Goal: Complete application form

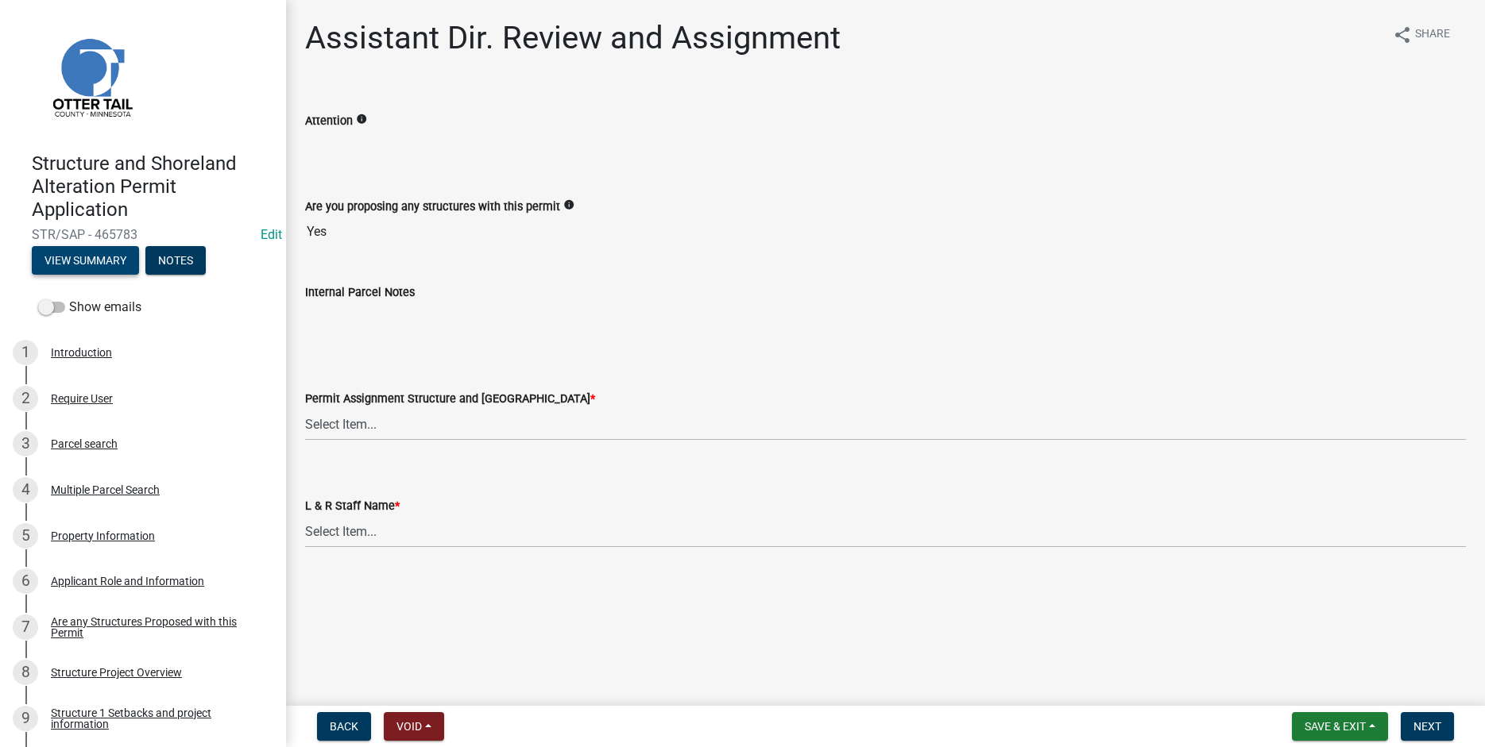
click at [95, 258] on button "View Summary" at bounding box center [85, 260] width 107 height 29
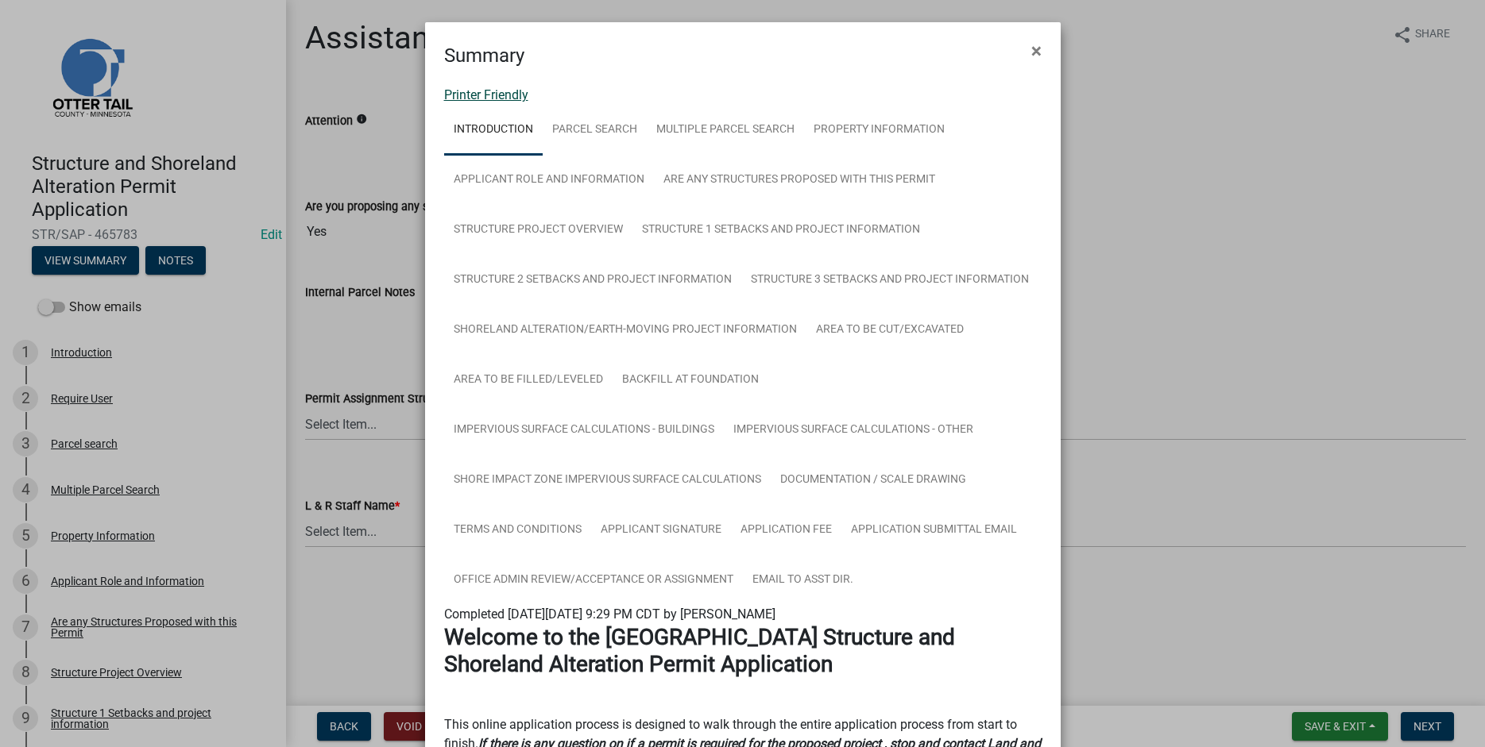
click at [454, 89] on link "Printer Friendly" at bounding box center [486, 94] width 84 height 15
click at [1035, 53] on span "×" at bounding box center [1036, 51] width 10 height 22
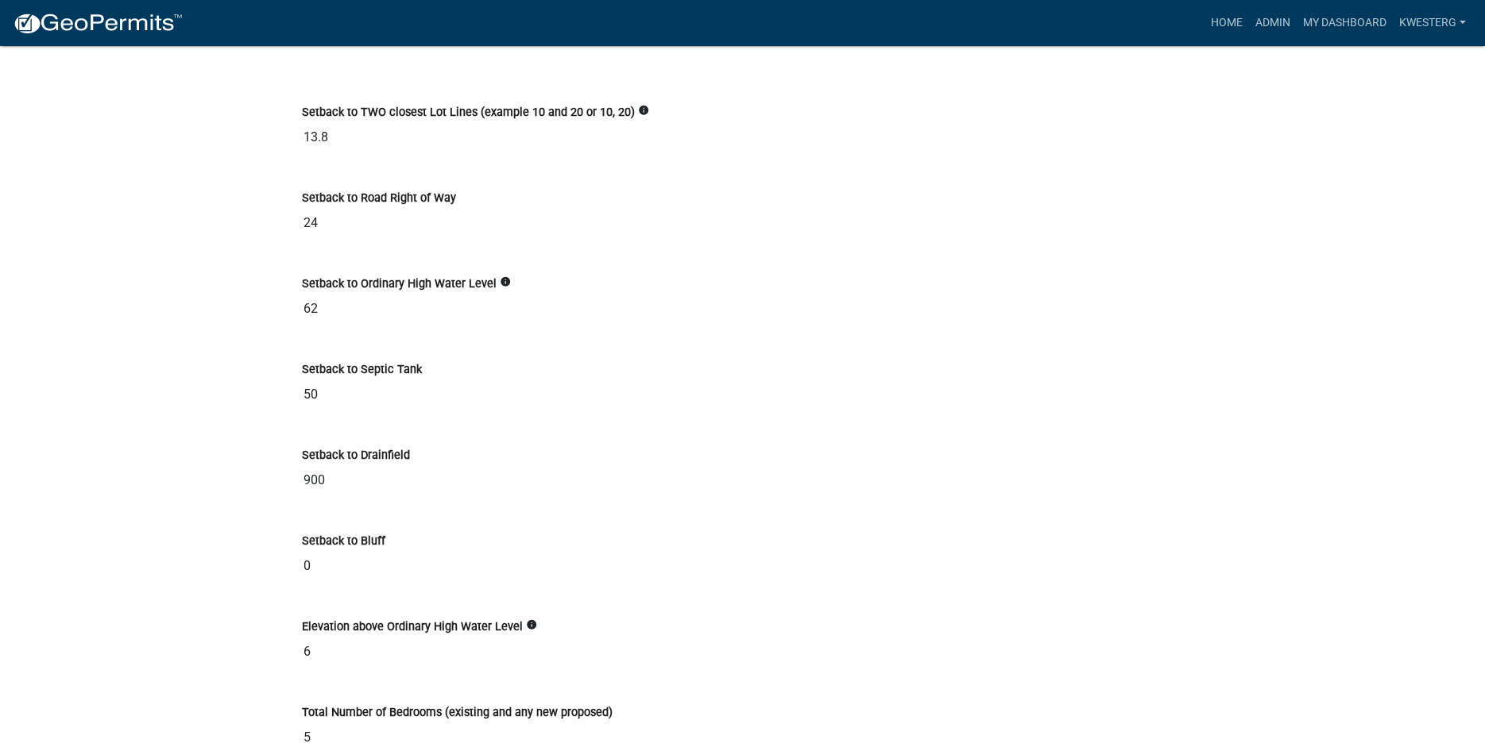
scroll to position [5408, 0]
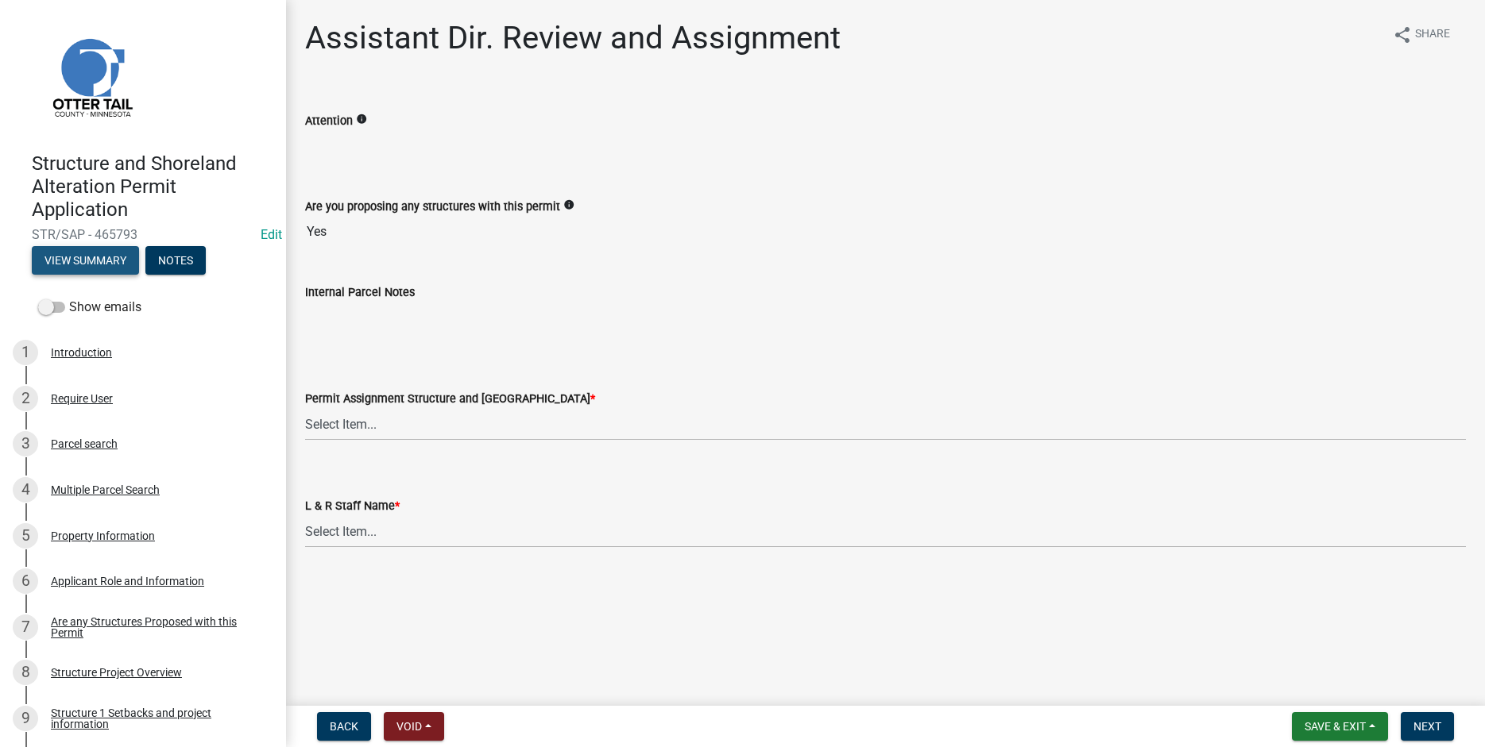
click at [98, 253] on button "View Summary" at bounding box center [85, 260] width 107 height 29
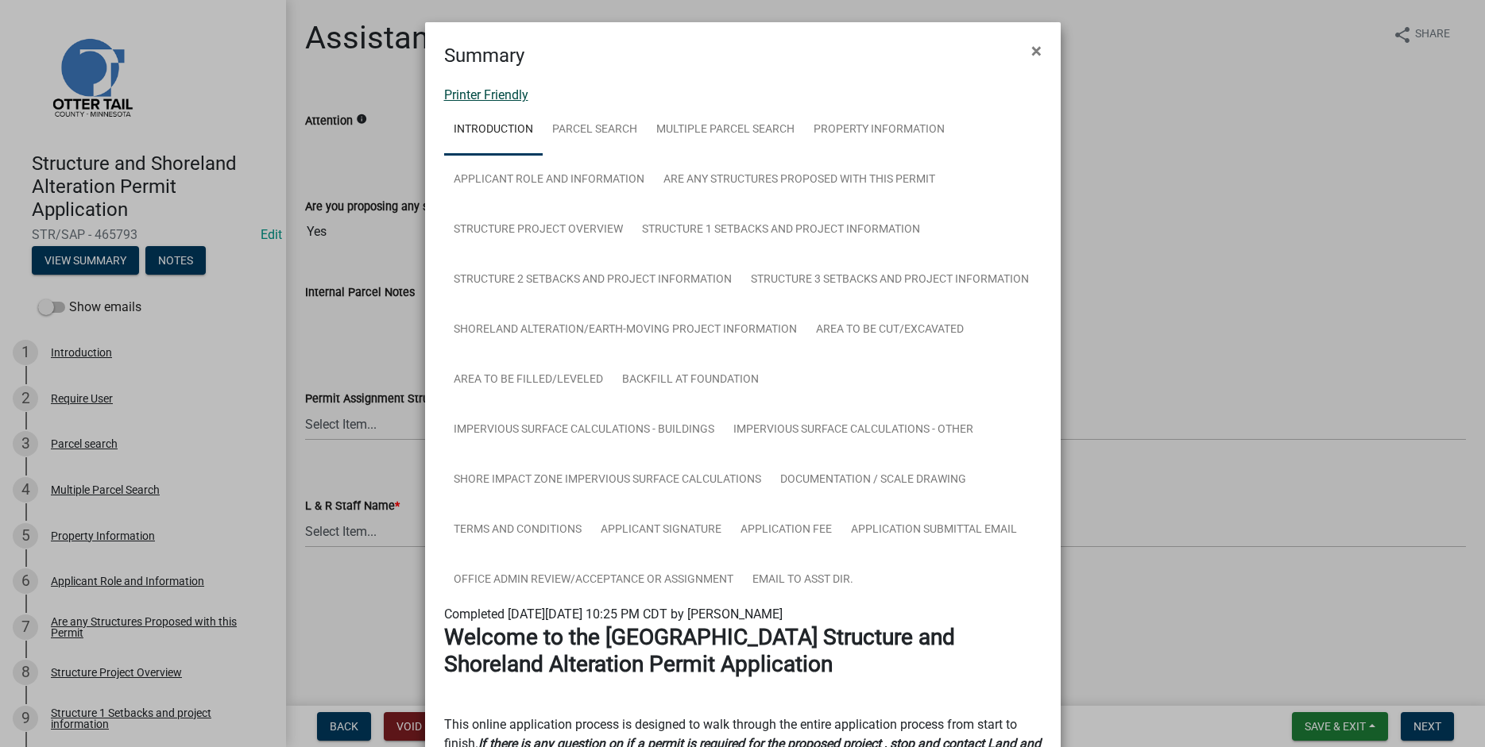
click at [459, 98] on link "Printer Friendly" at bounding box center [486, 94] width 84 height 15
click at [1037, 51] on span "×" at bounding box center [1036, 51] width 10 height 22
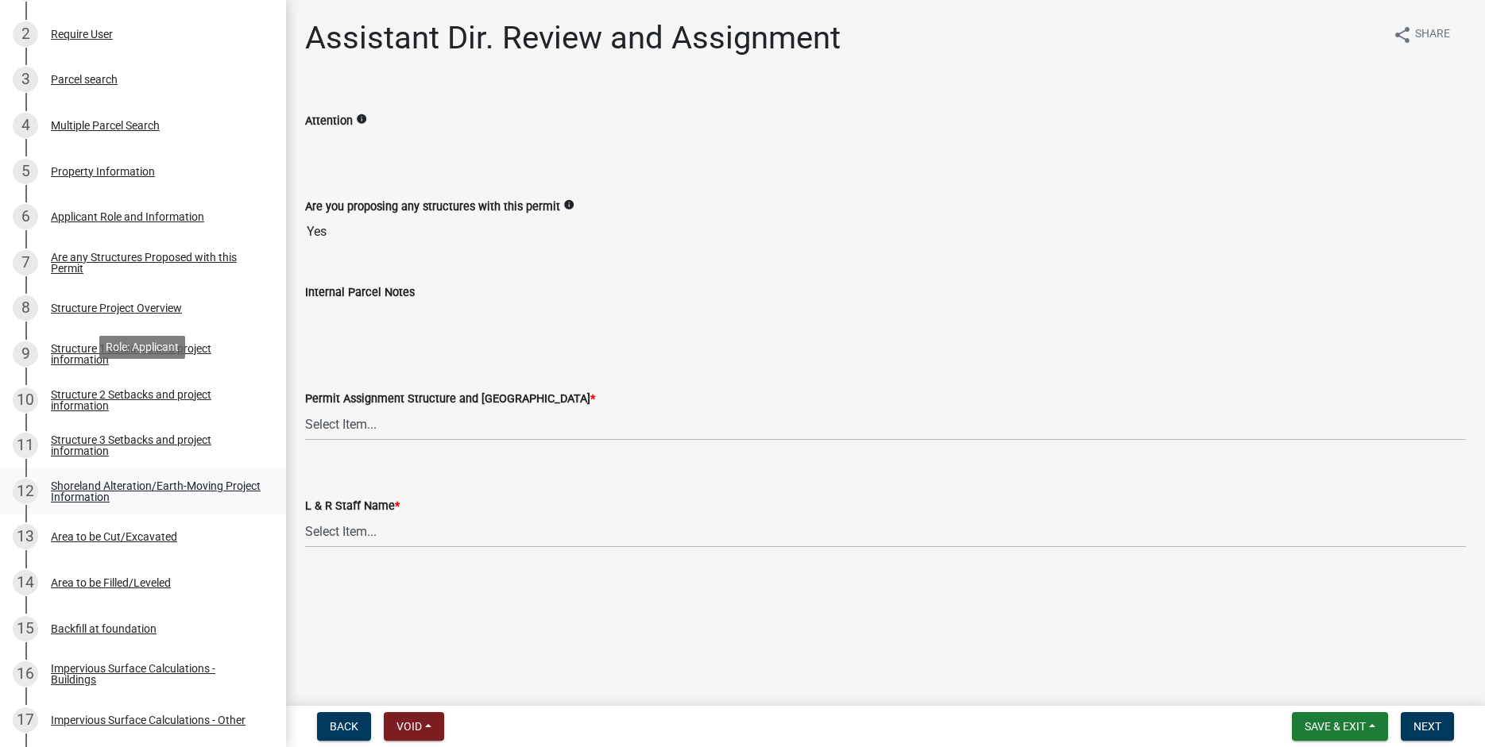
scroll to position [588, 0]
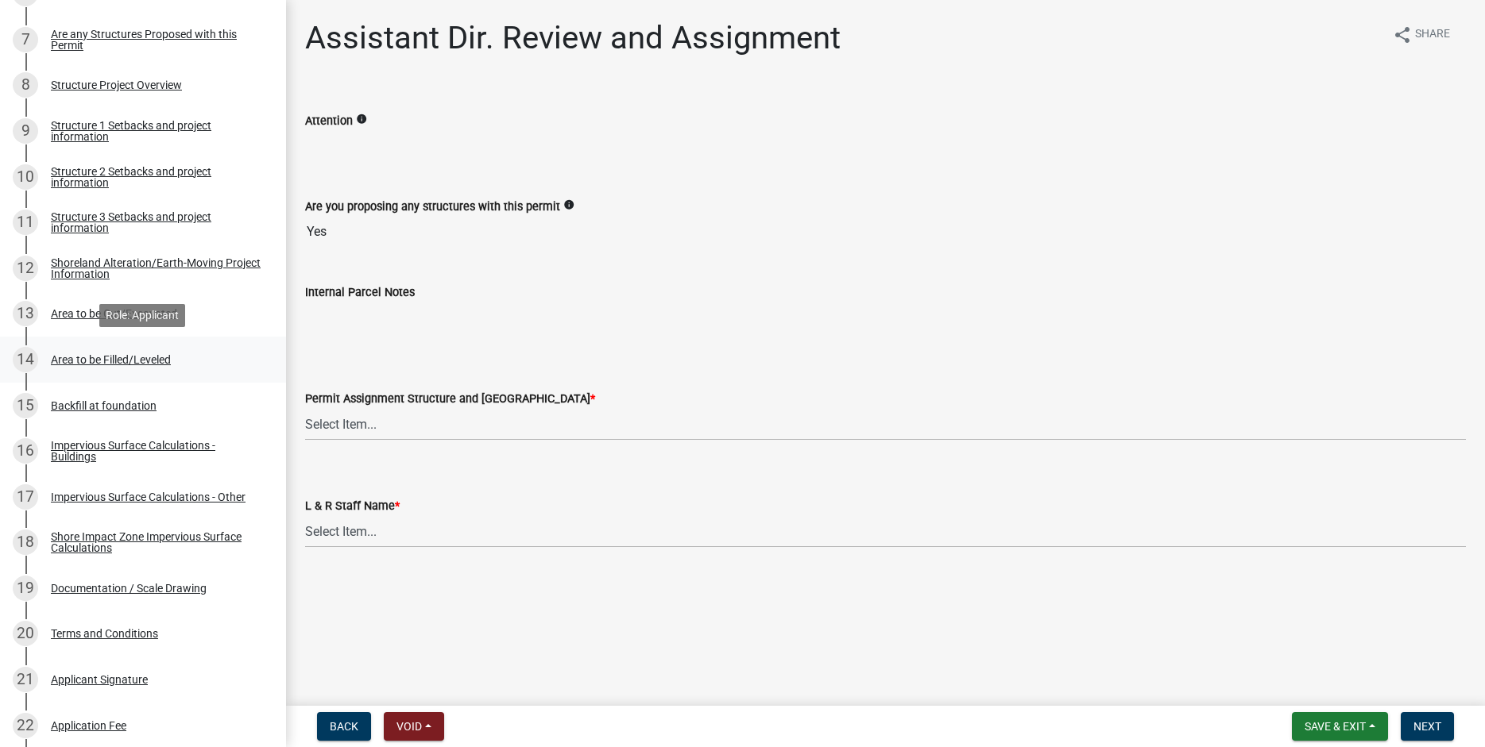
click at [89, 361] on div "Area to be Filled/Leveled" at bounding box center [111, 359] width 120 height 11
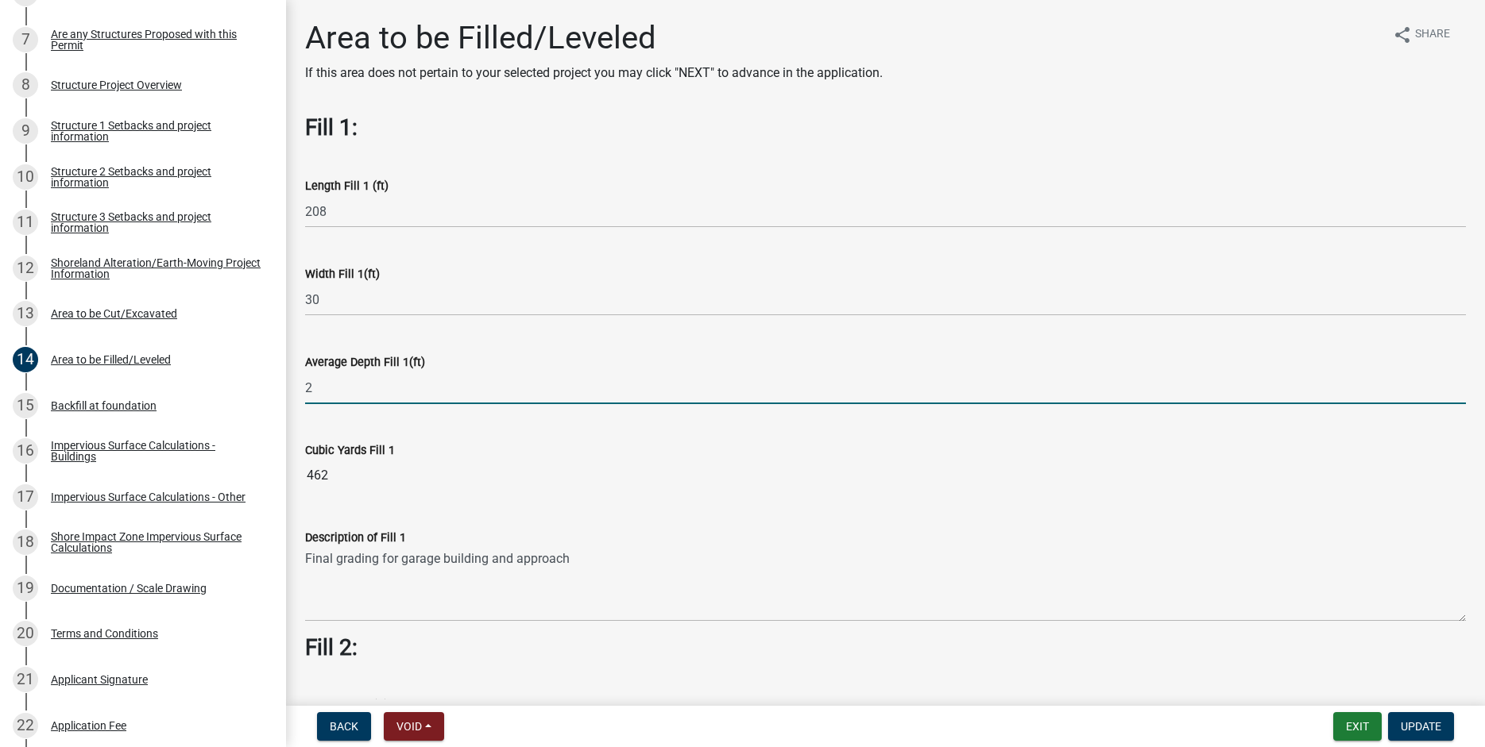
click at [316, 388] on input "2" at bounding box center [885, 388] width 1161 height 33
type input "0.75"
click at [1412, 728] on span "Update" at bounding box center [1420, 726] width 41 height 13
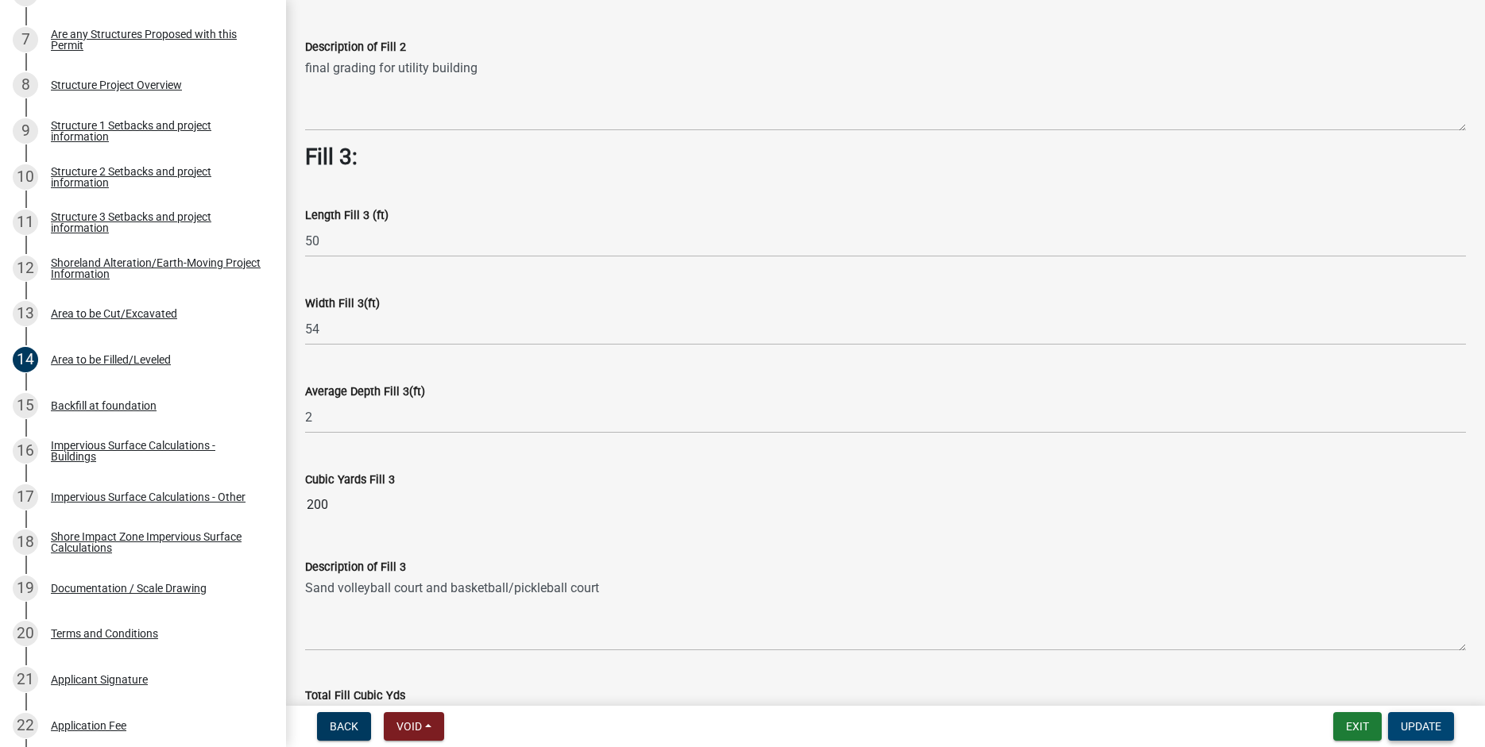
scroll to position [1057, 0]
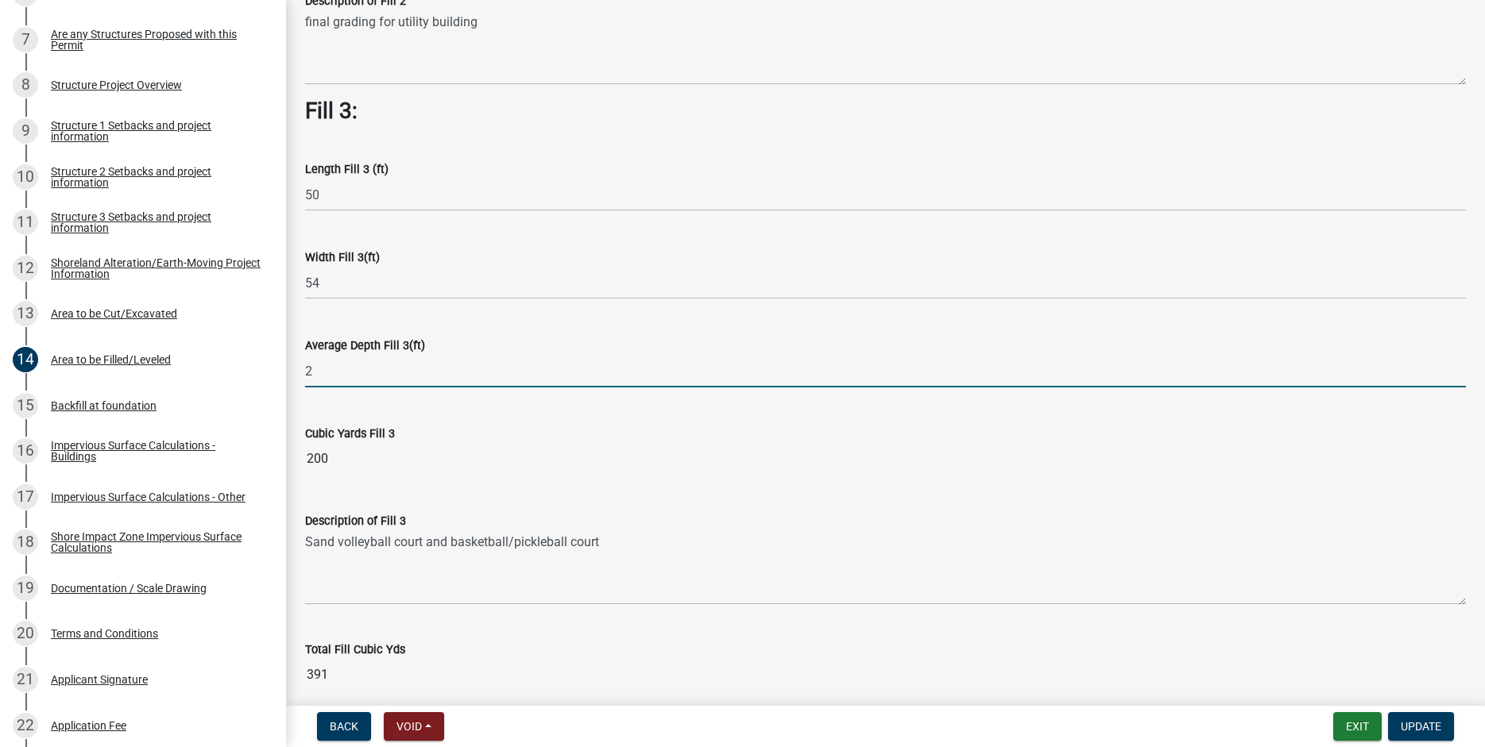
click at [327, 373] on input "2" at bounding box center [885, 371] width 1161 height 33
type input "1"
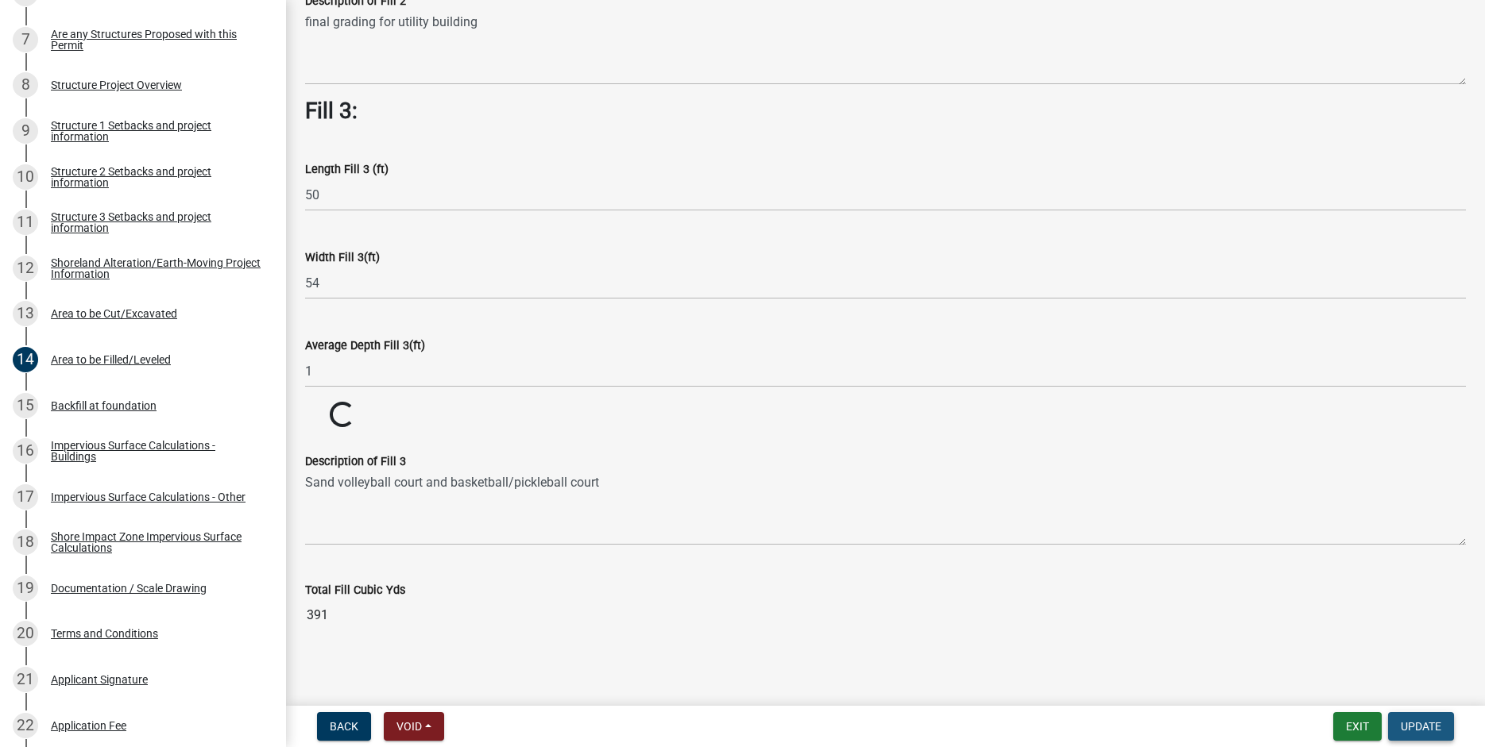
click at [1427, 728] on span "Update" at bounding box center [1420, 726] width 41 height 13
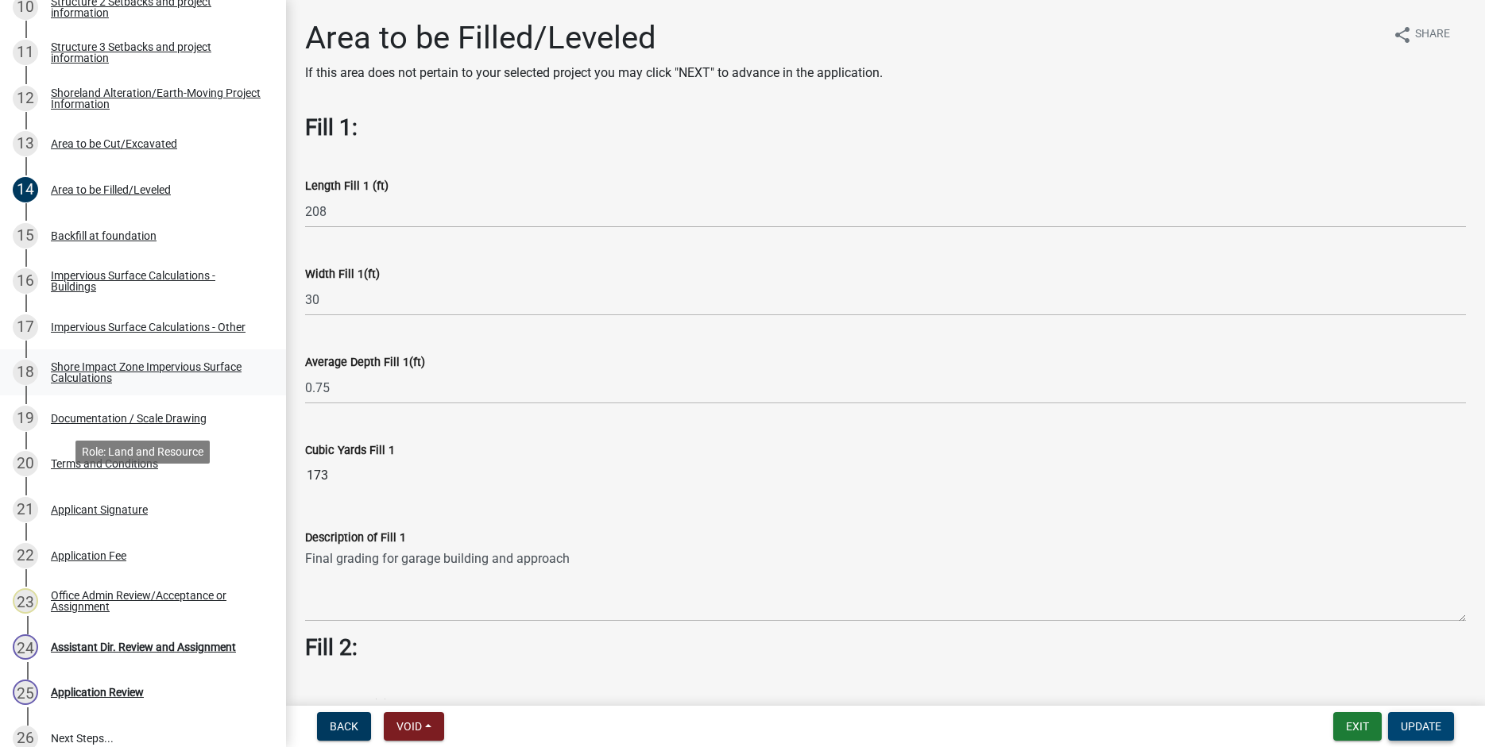
scroll to position [656, 0]
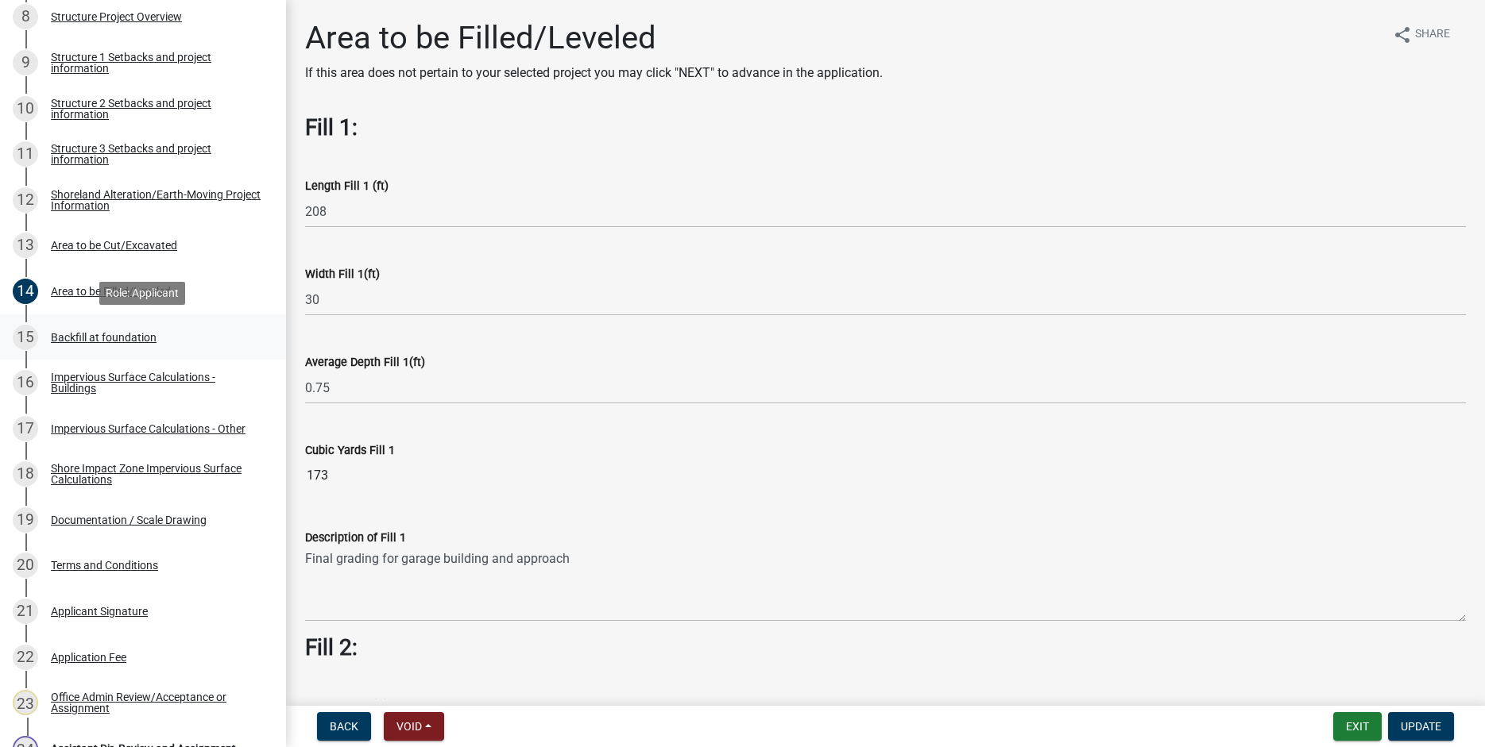
click at [83, 336] on div "Backfill at foundation" at bounding box center [104, 337] width 106 height 11
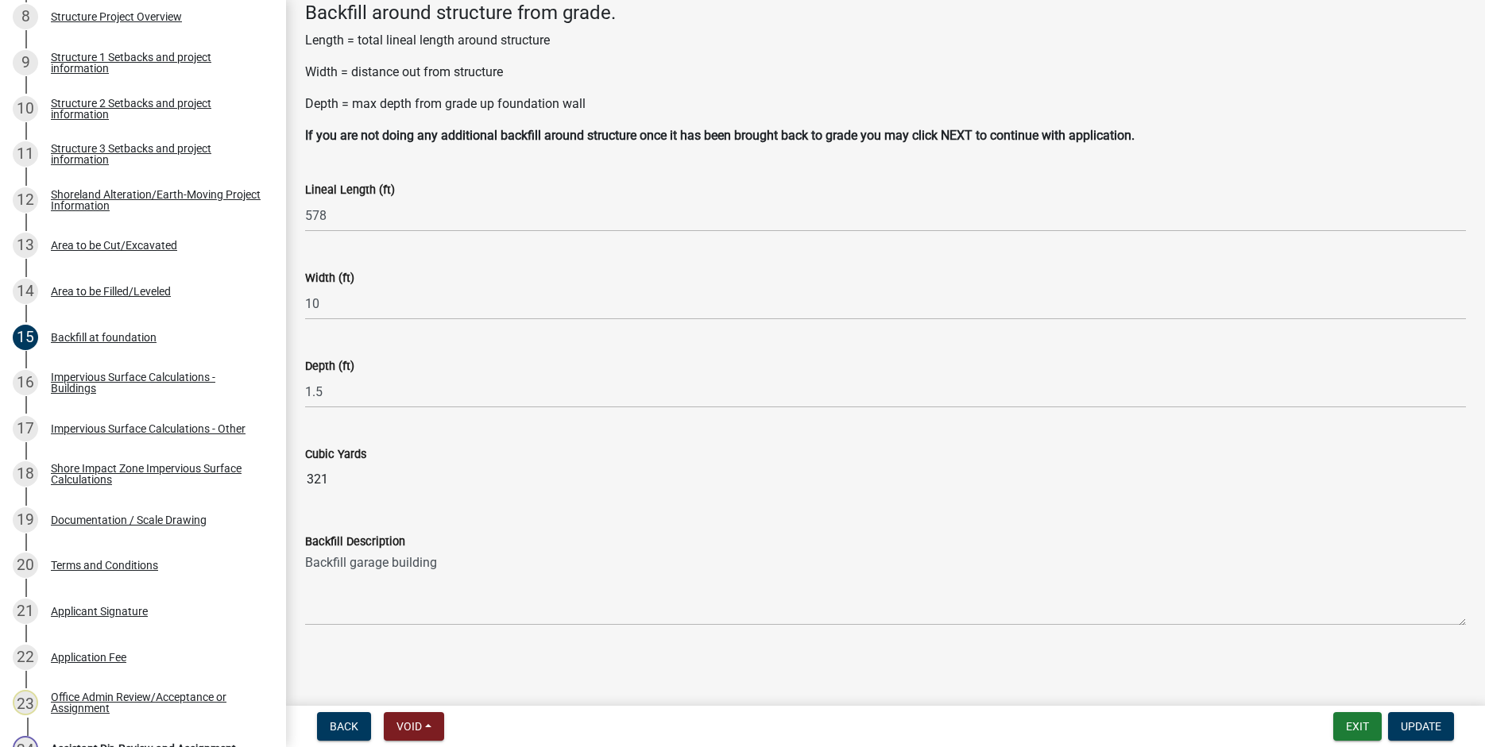
scroll to position [88, 0]
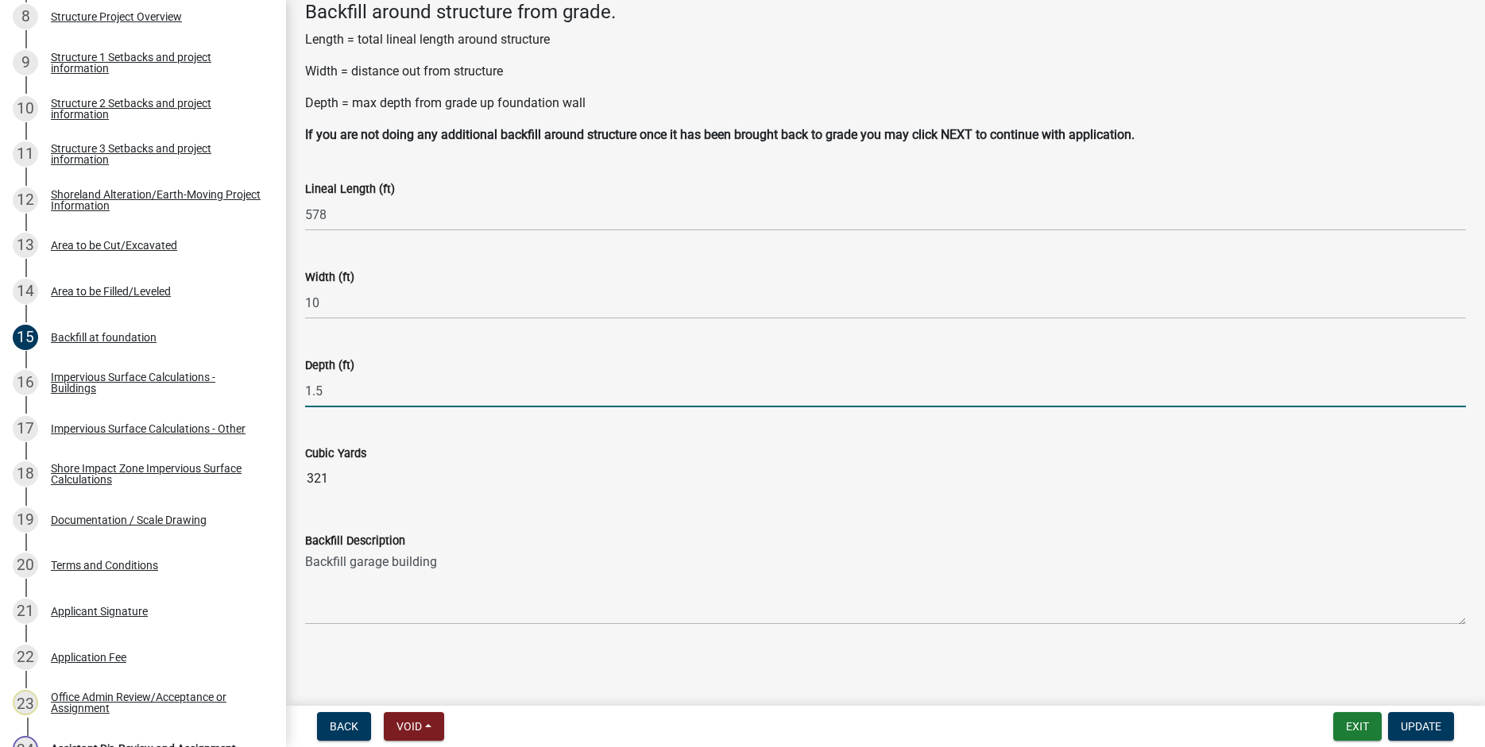
click at [331, 395] on input "1.5" at bounding box center [885, 391] width 1161 height 33
type input "1"
click at [1433, 727] on span "Update" at bounding box center [1420, 726] width 41 height 13
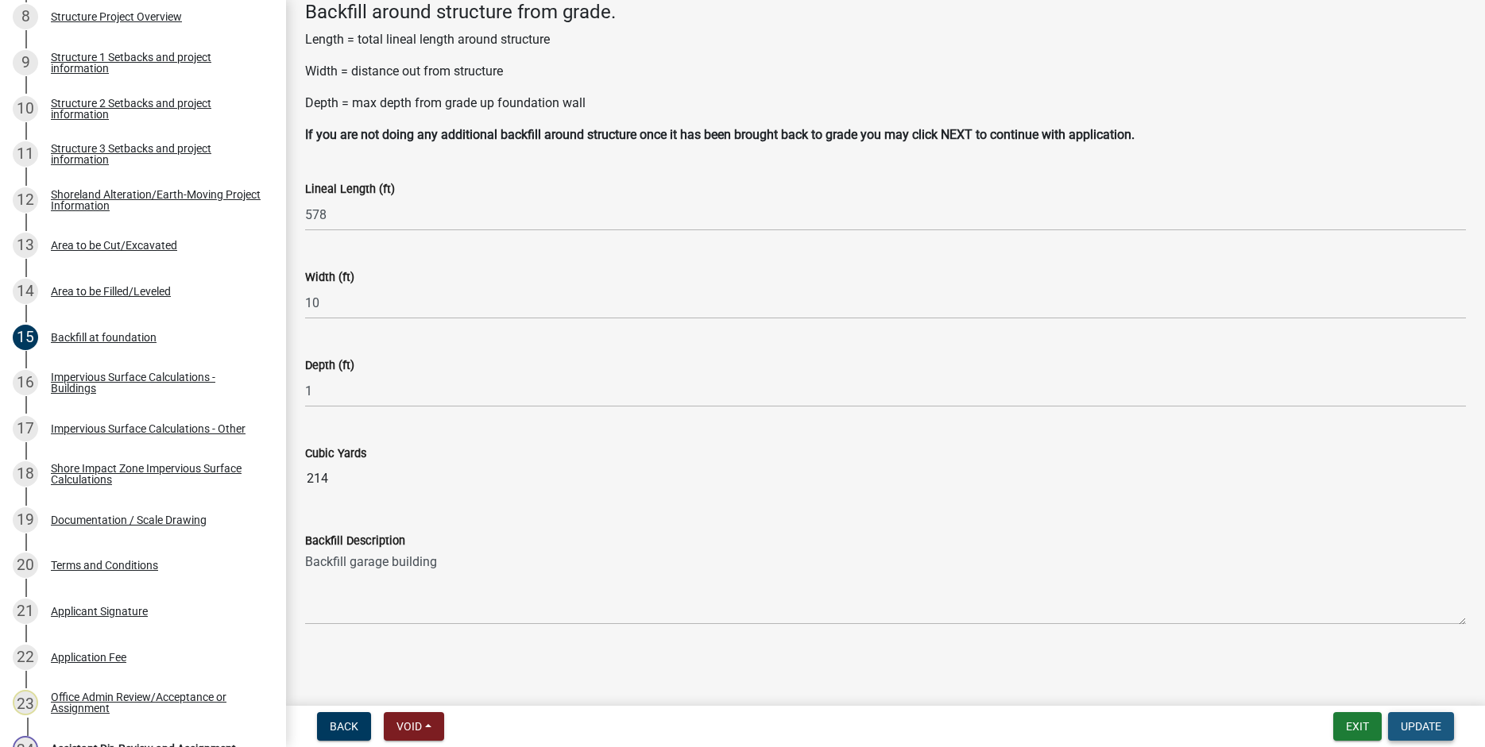
click at [1412, 725] on span "Update" at bounding box center [1420, 726] width 41 height 13
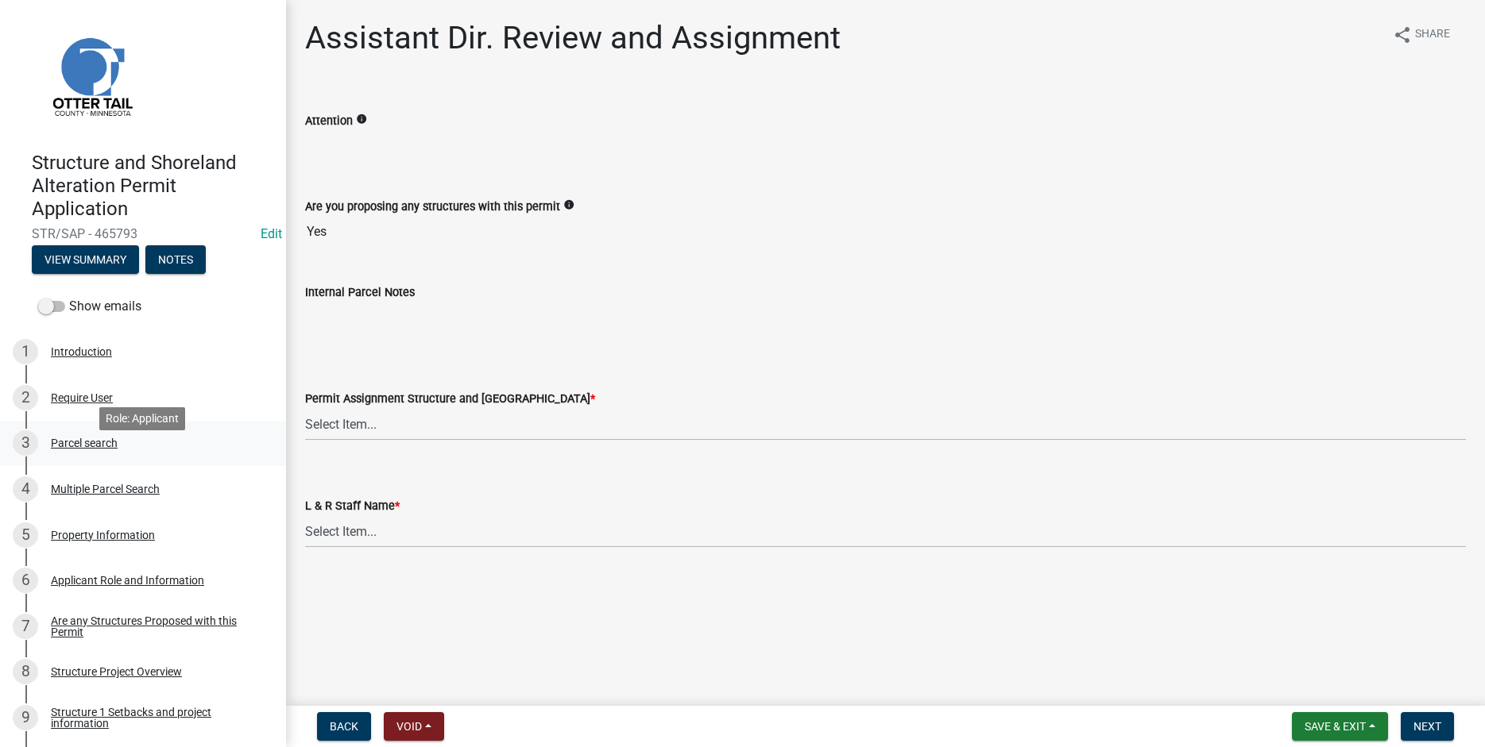
scroll to position [0, 0]
click at [83, 264] on button "View Summary" at bounding box center [85, 260] width 107 height 29
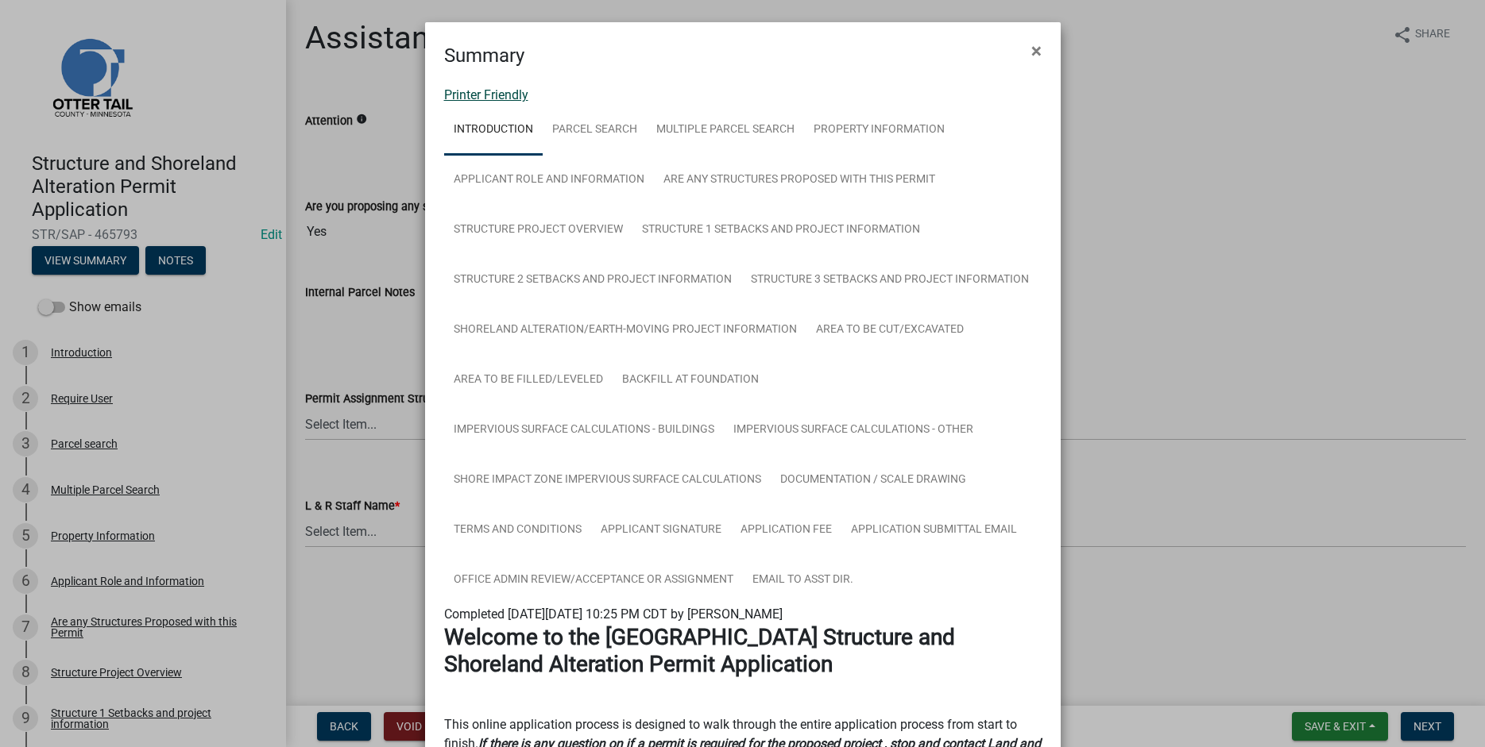
click at [471, 99] on link "Printer Friendly" at bounding box center [486, 94] width 84 height 15
click at [1036, 48] on span "×" at bounding box center [1036, 51] width 10 height 22
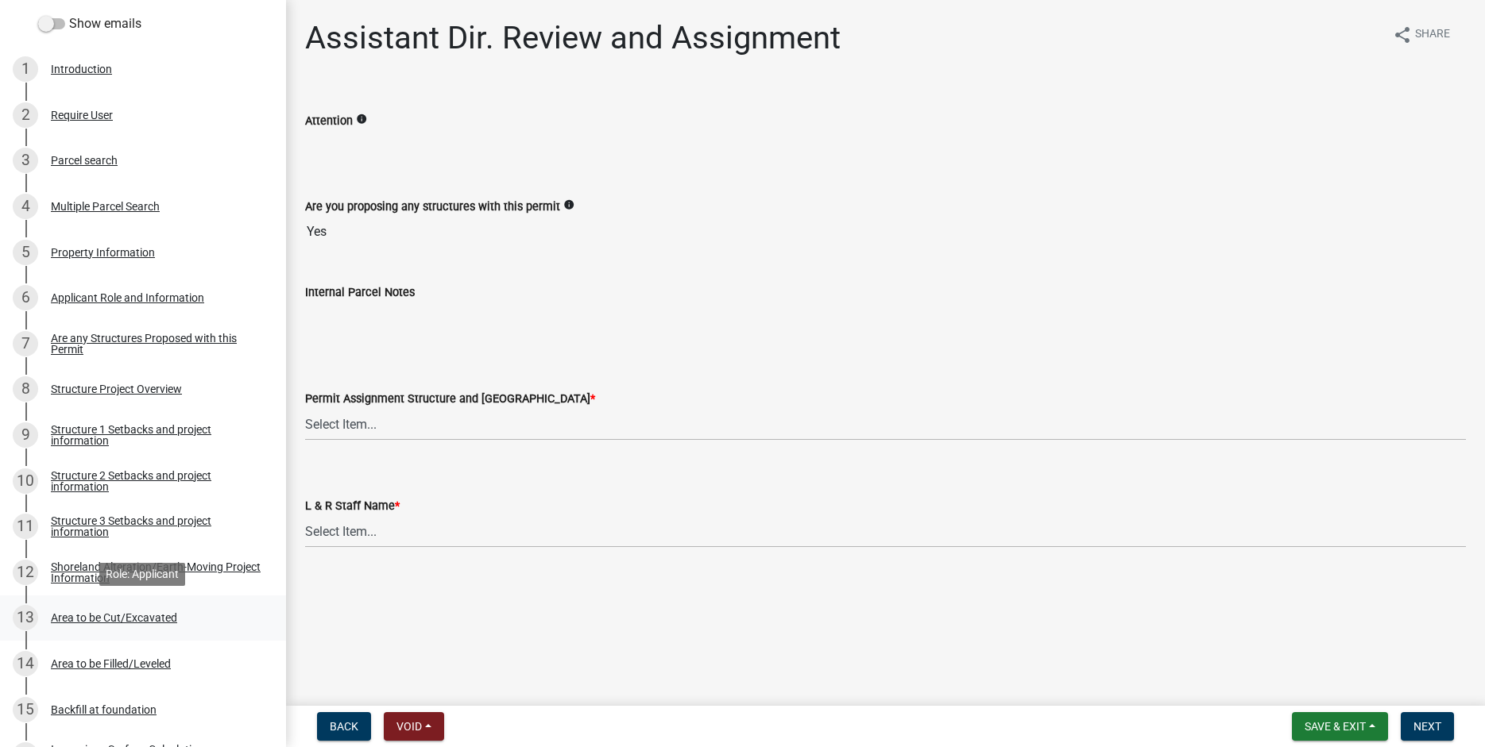
scroll to position [507, 0]
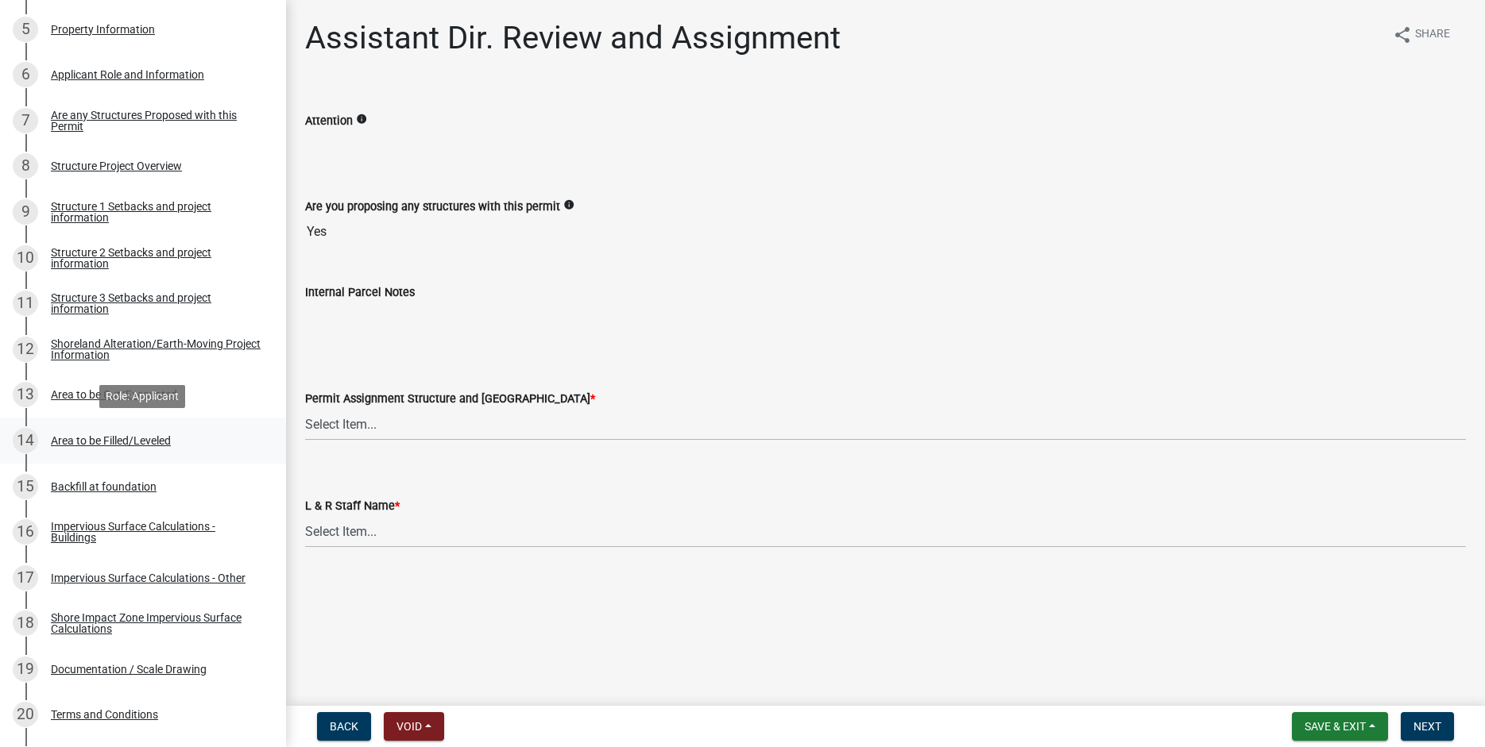
click at [59, 436] on div "Area to be Filled/Leveled" at bounding box center [111, 440] width 120 height 11
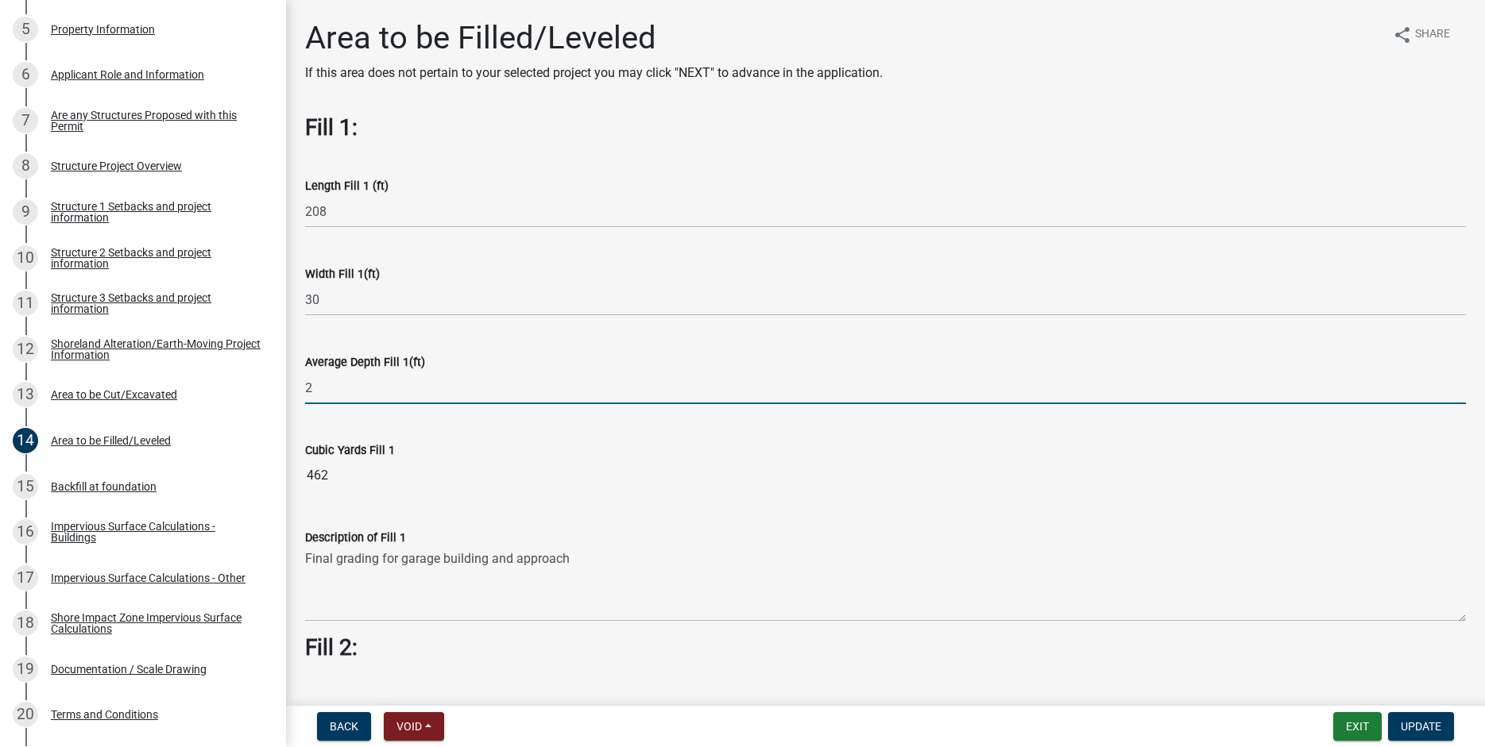
click at [324, 378] on input "2" at bounding box center [885, 388] width 1161 height 33
type input "0.75"
click at [1423, 730] on span "Update" at bounding box center [1420, 726] width 41 height 13
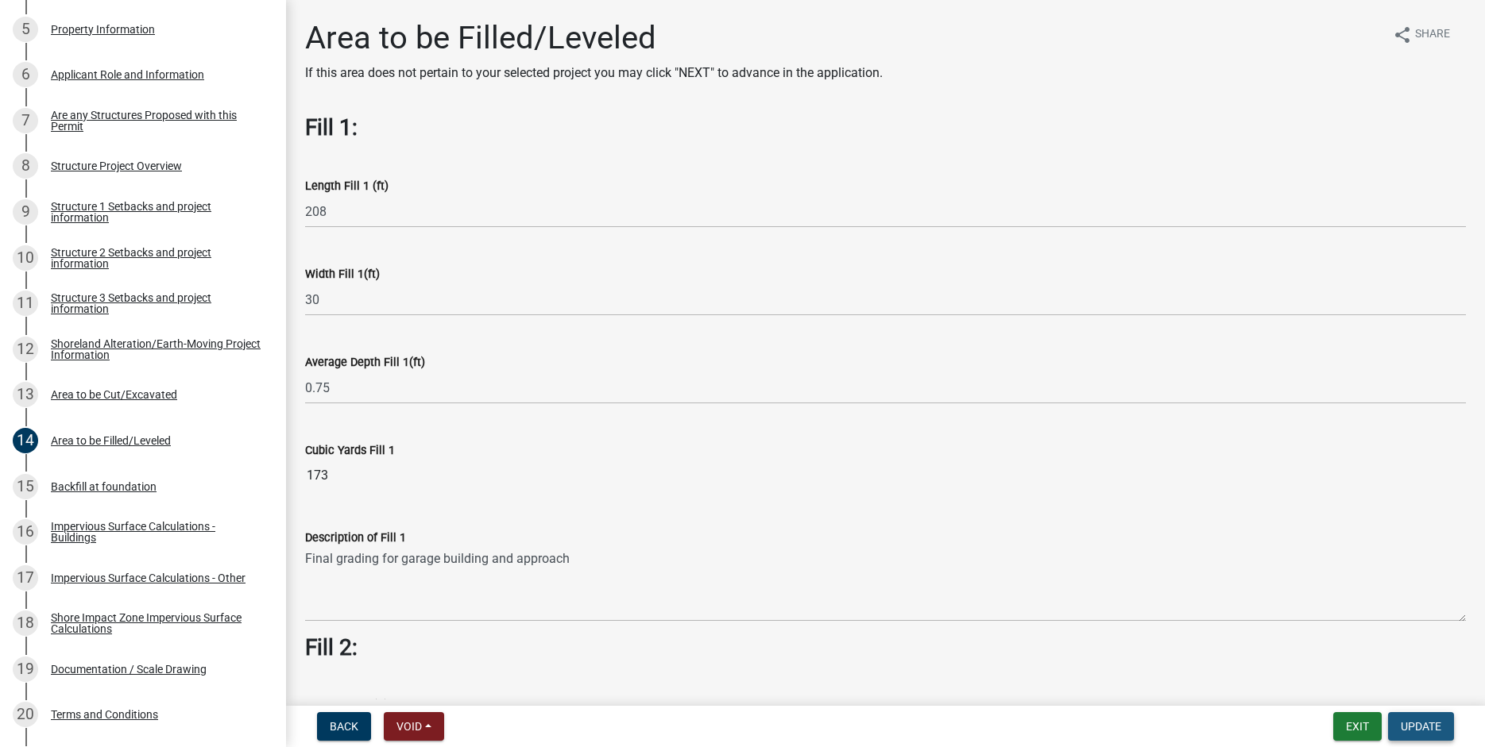
click at [1414, 722] on span "Update" at bounding box center [1420, 726] width 41 height 13
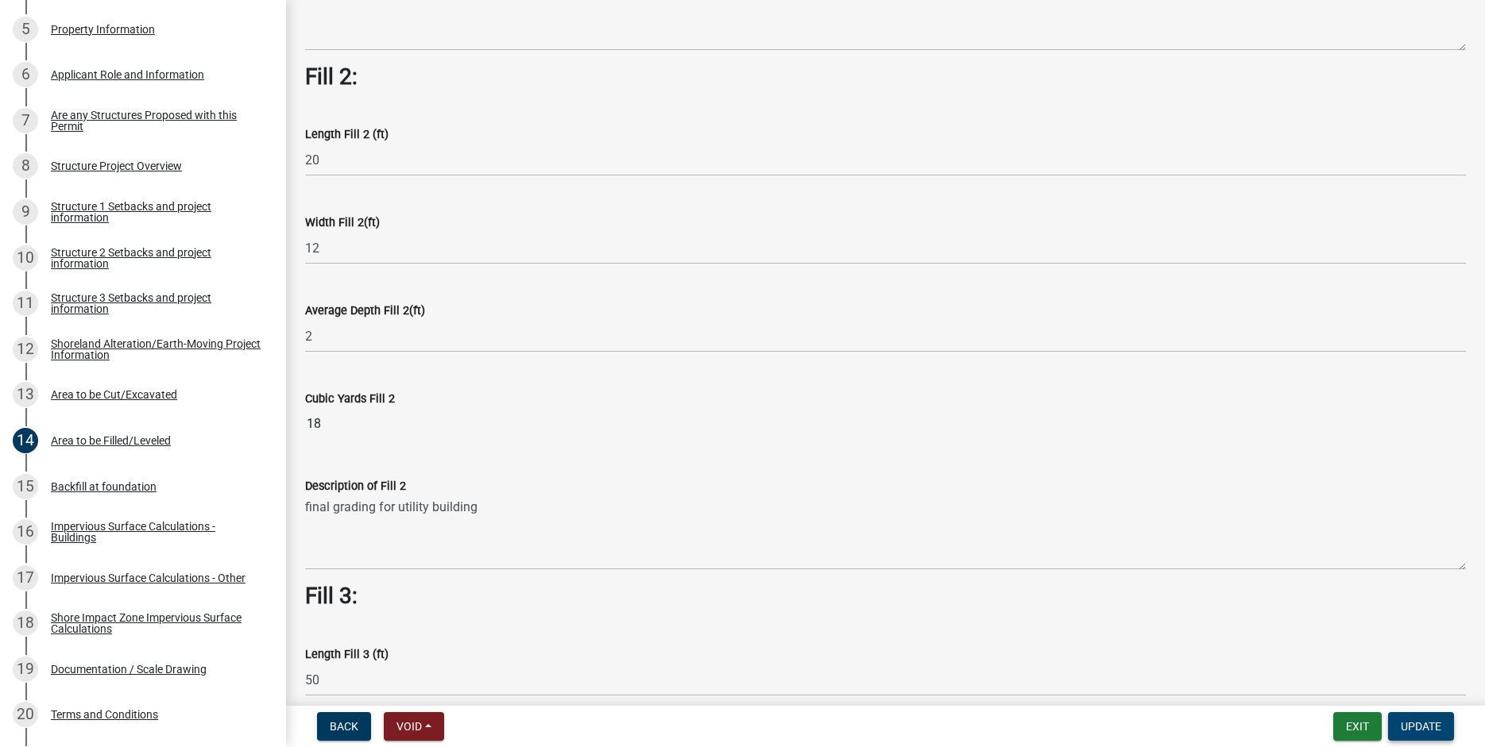
scroll to position [558, 0]
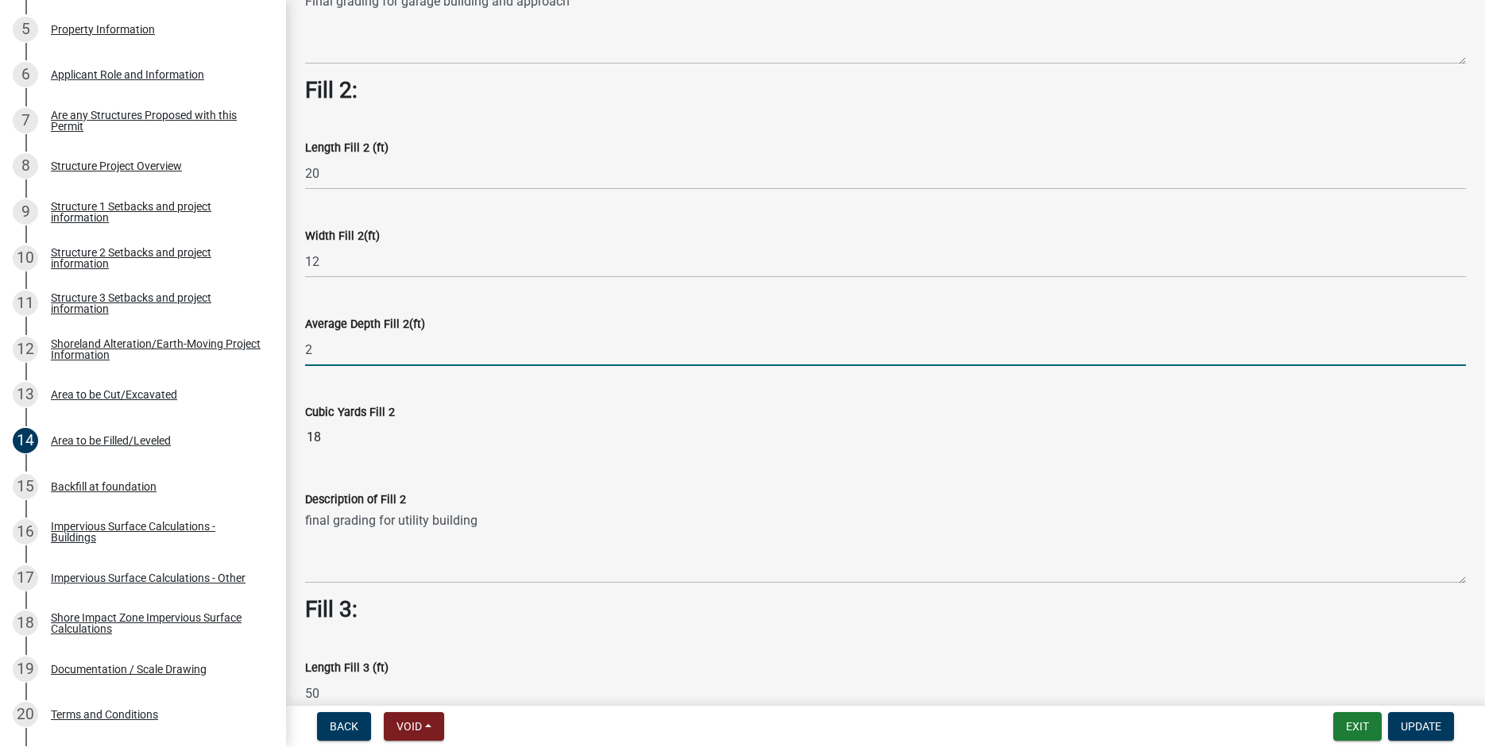
click at [315, 354] on input "2" at bounding box center [885, 350] width 1161 height 33
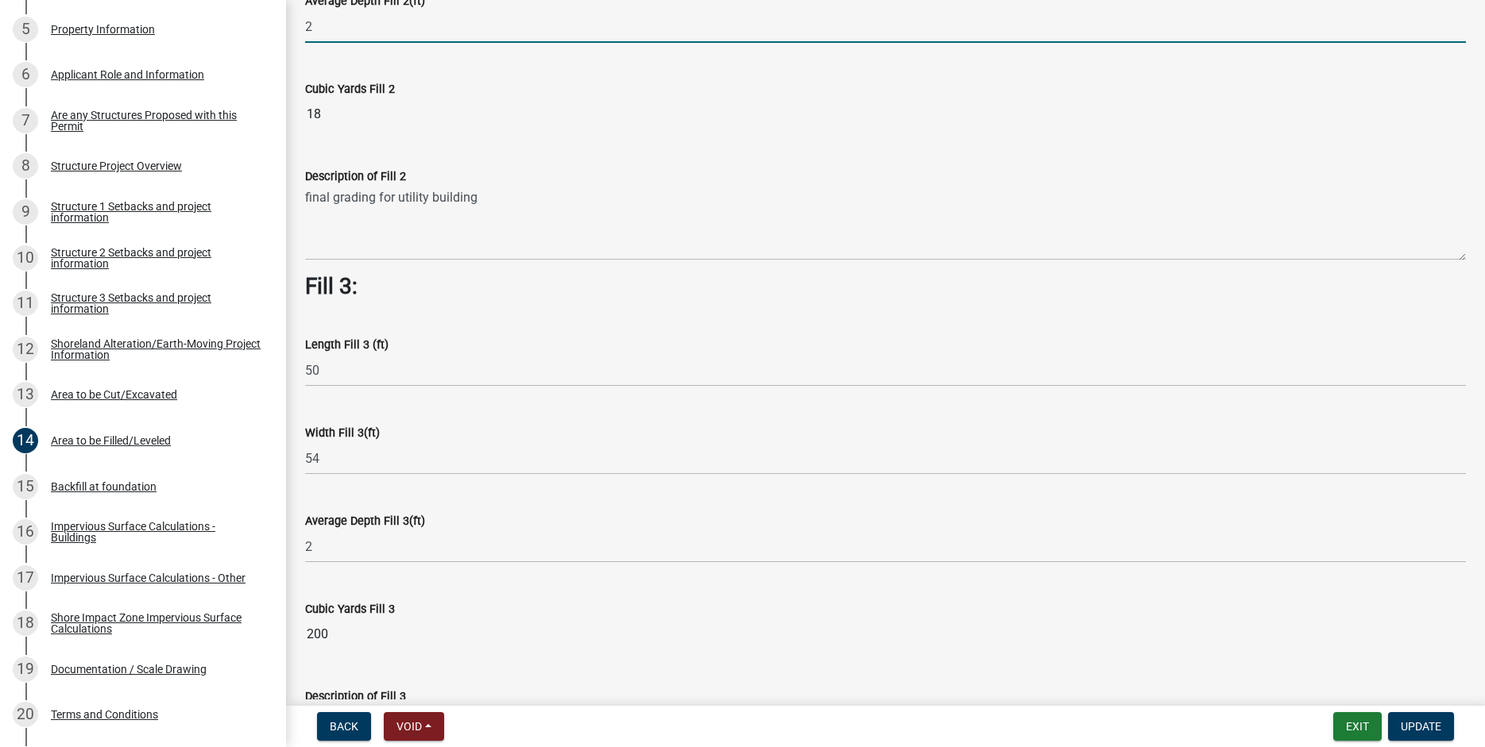
scroll to position [1057, 0]
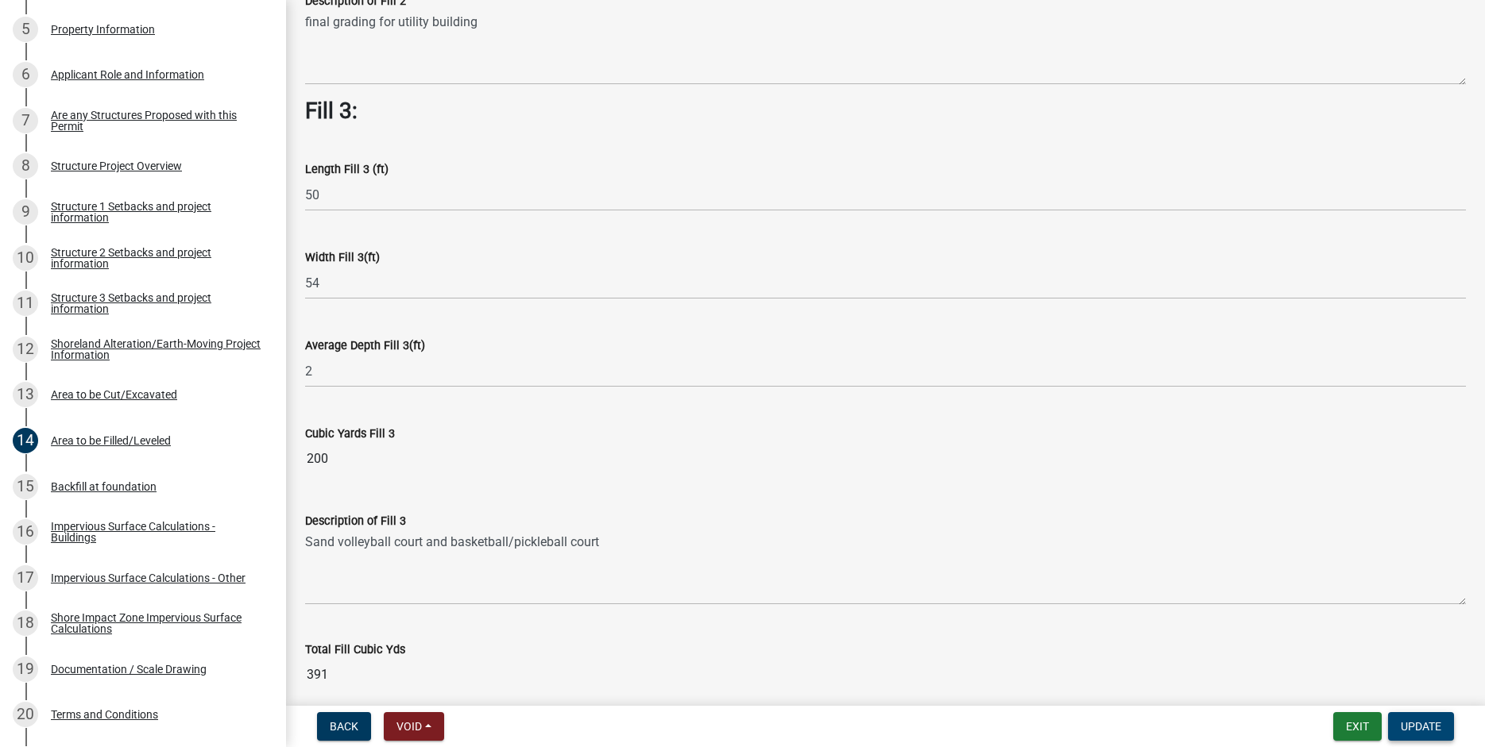
click at [1427, 732] on span "Update" at bounding box center [1420, 726] width 41 height 13
click at [1412, 723] on span "Update" at bounding box center [1420, 726] width 41 height 13
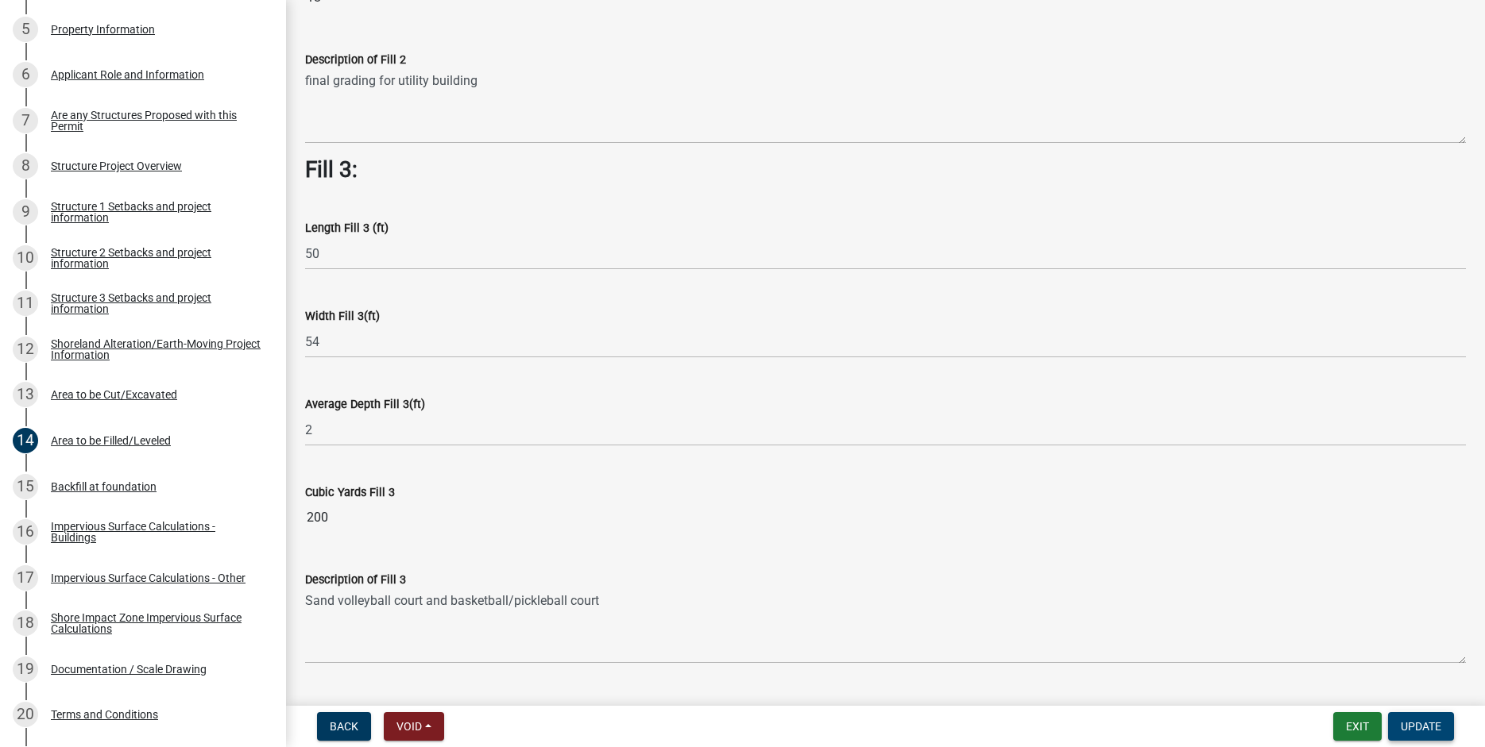
scroll to position [943, 0]
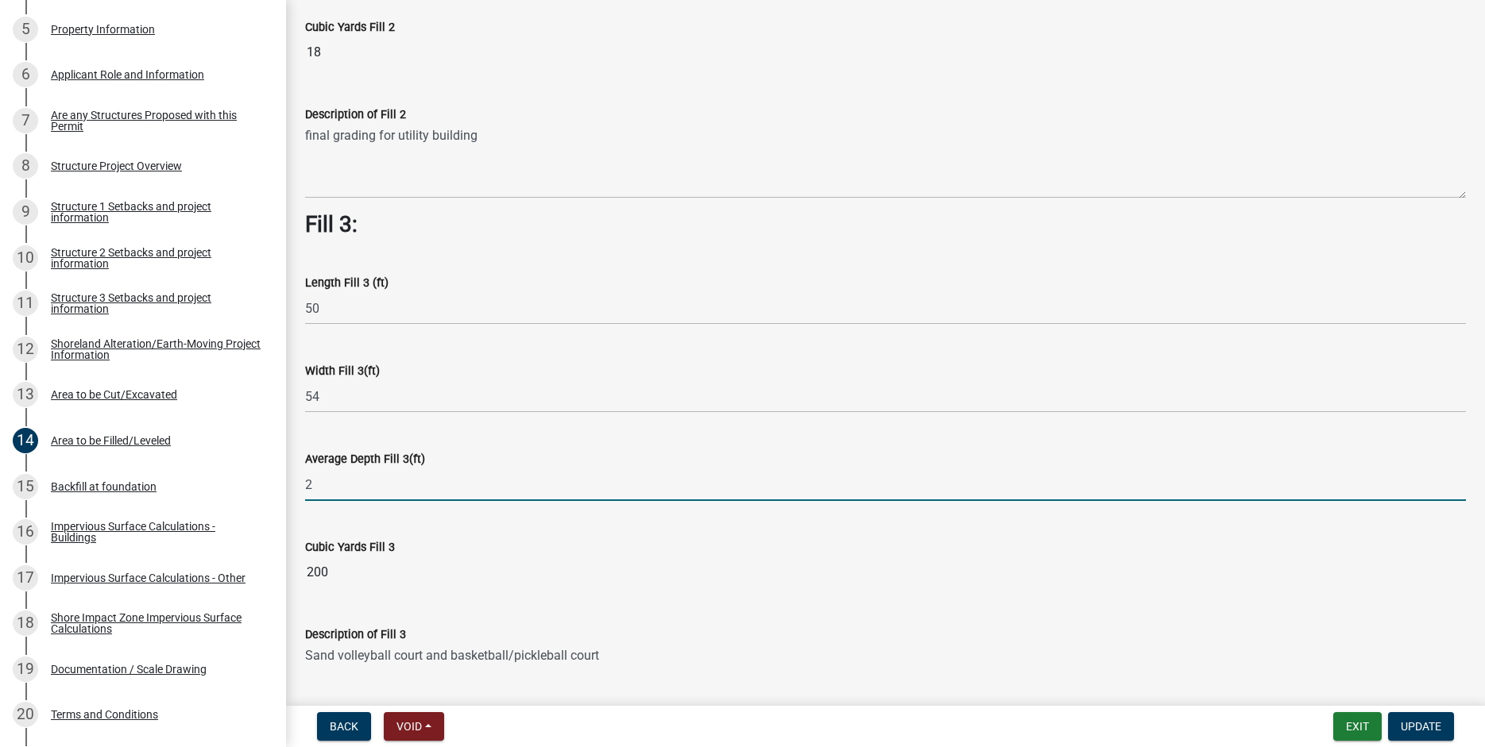
click at [334, 490] on input "2" at bounding box center [885, 485] width 1161 height 33
type input "1"
click at [1408, 719] on button "Update" at bounding box center [1421, 727] width 66 height 29
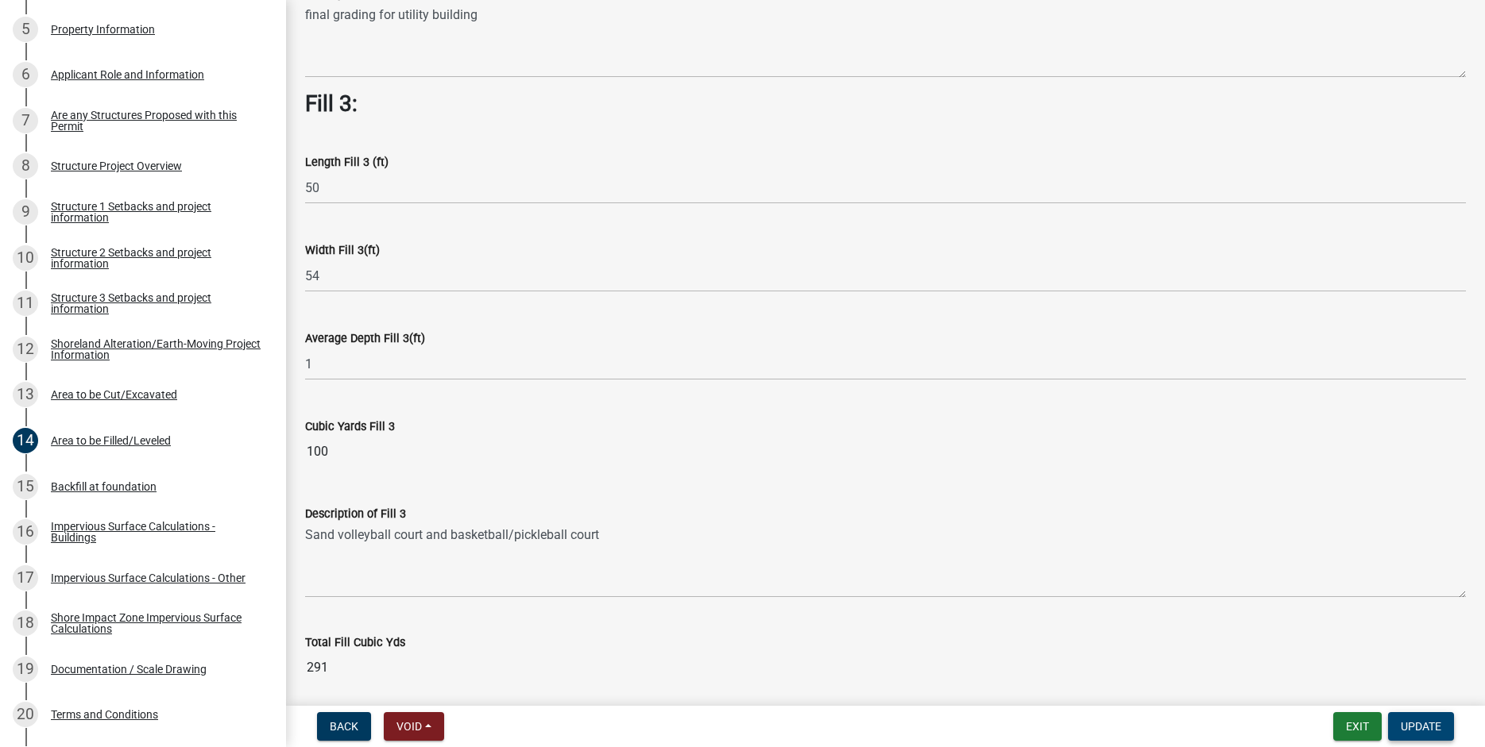
scroll to position [1124, 0]
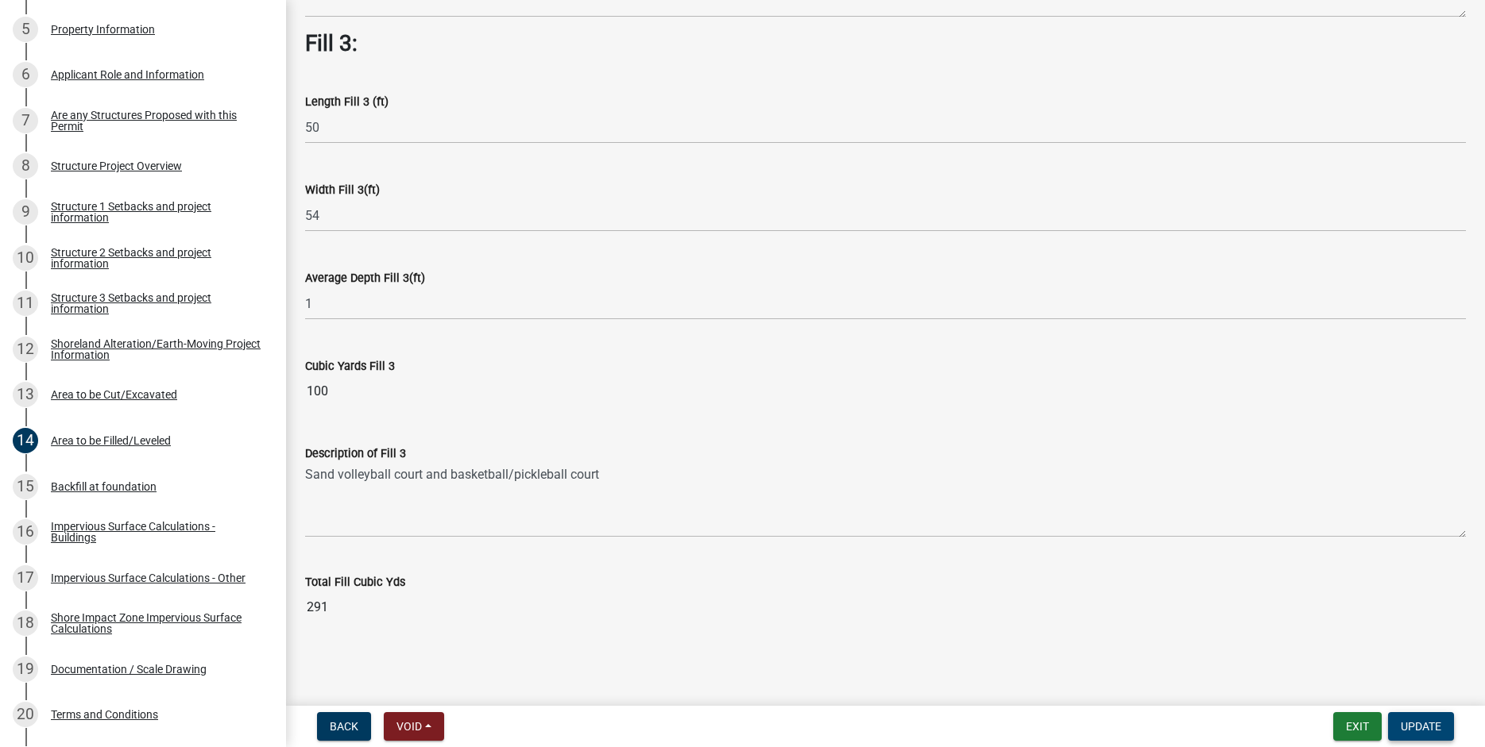
click at [1418, 728] on span "Update" at bounding box center [1420, 726] width 41 height 13
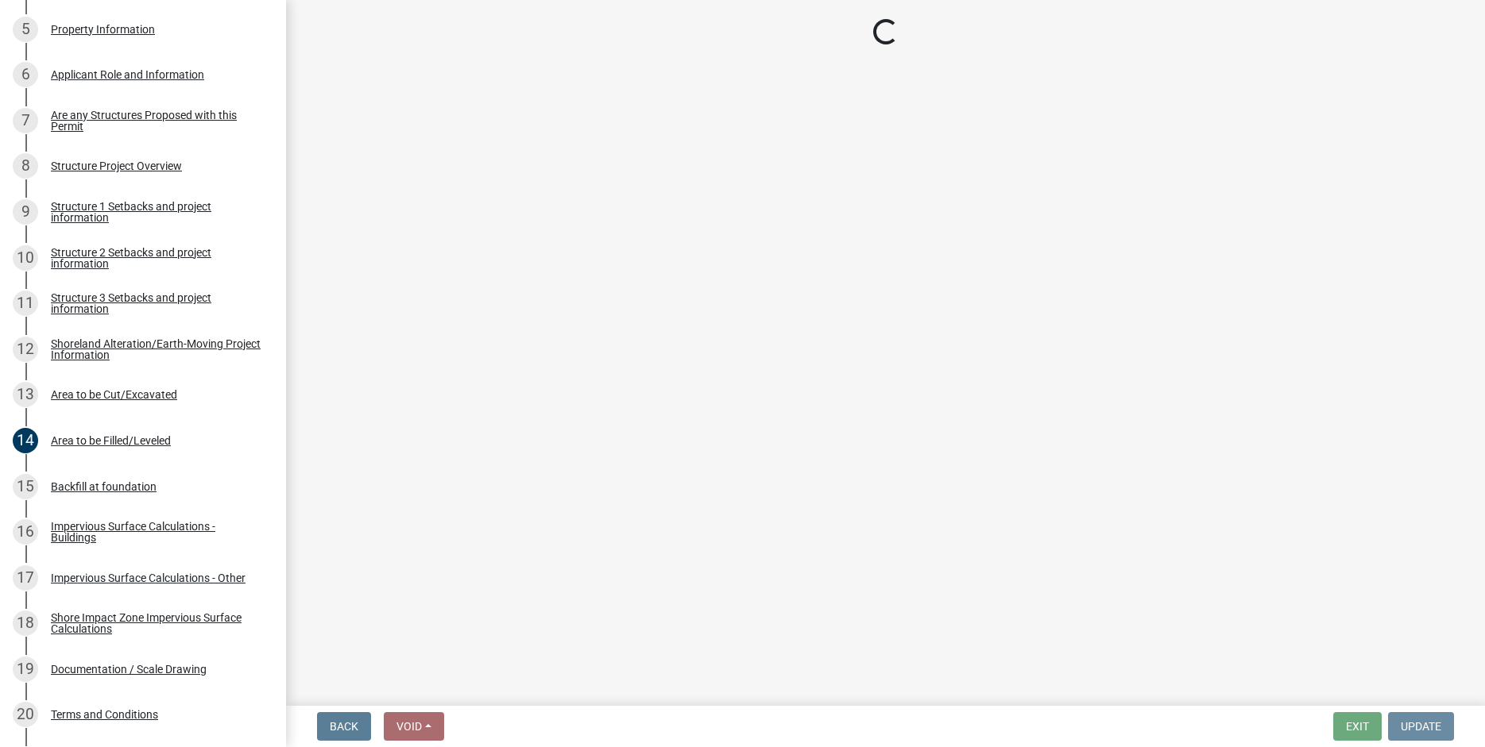
scroll to position [0, 0]
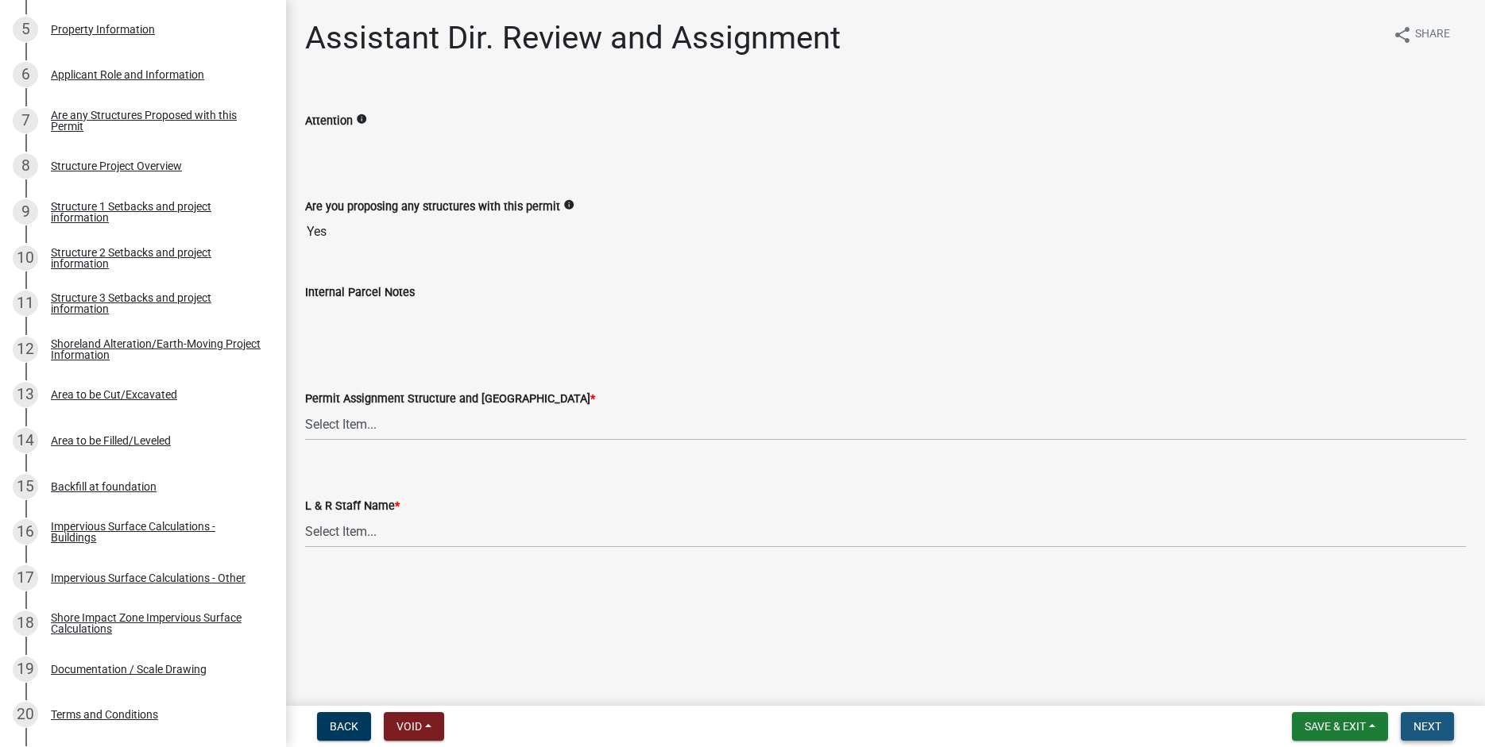
click at [1415, 728] on span "Next" at bounding box center [1427, 726] width 28 height 13
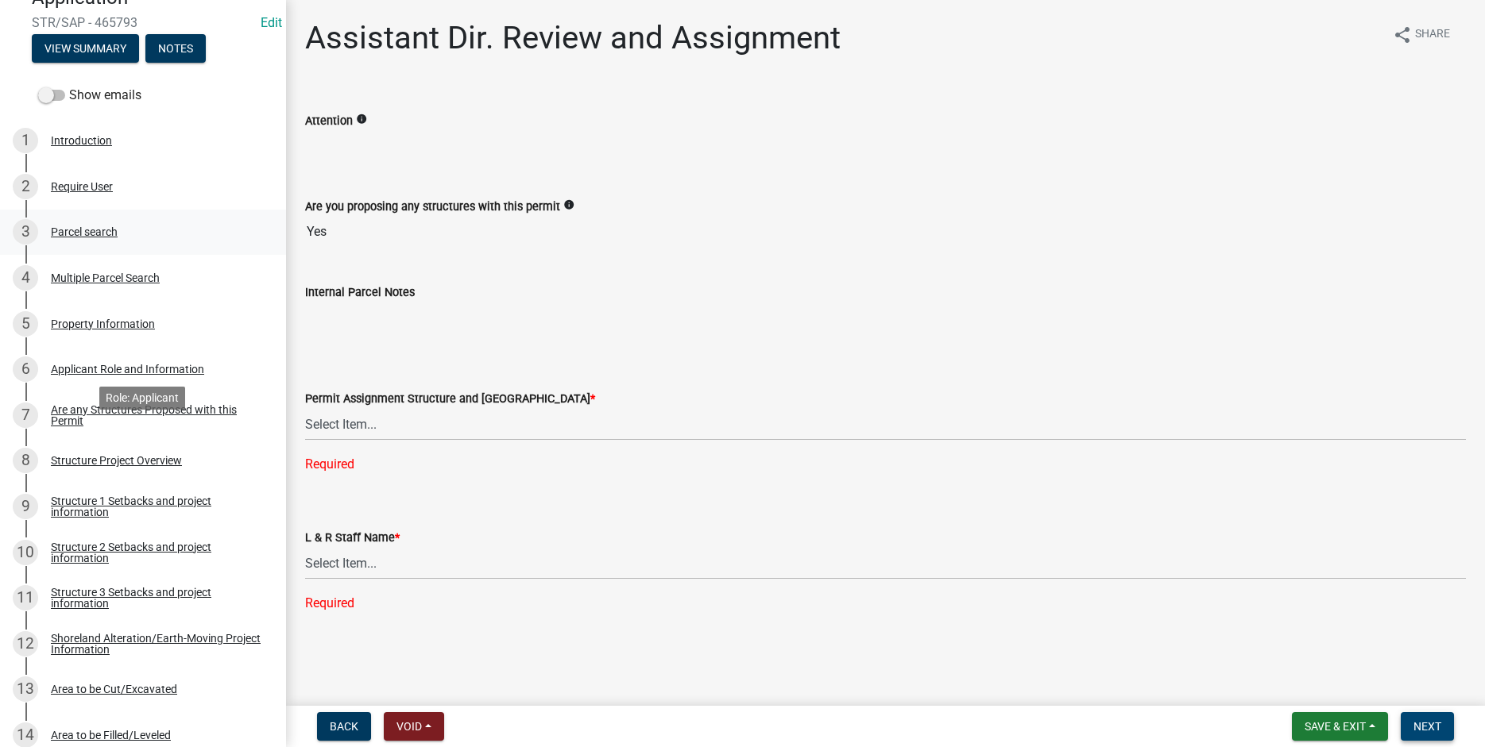
scroll to position [182, 0]
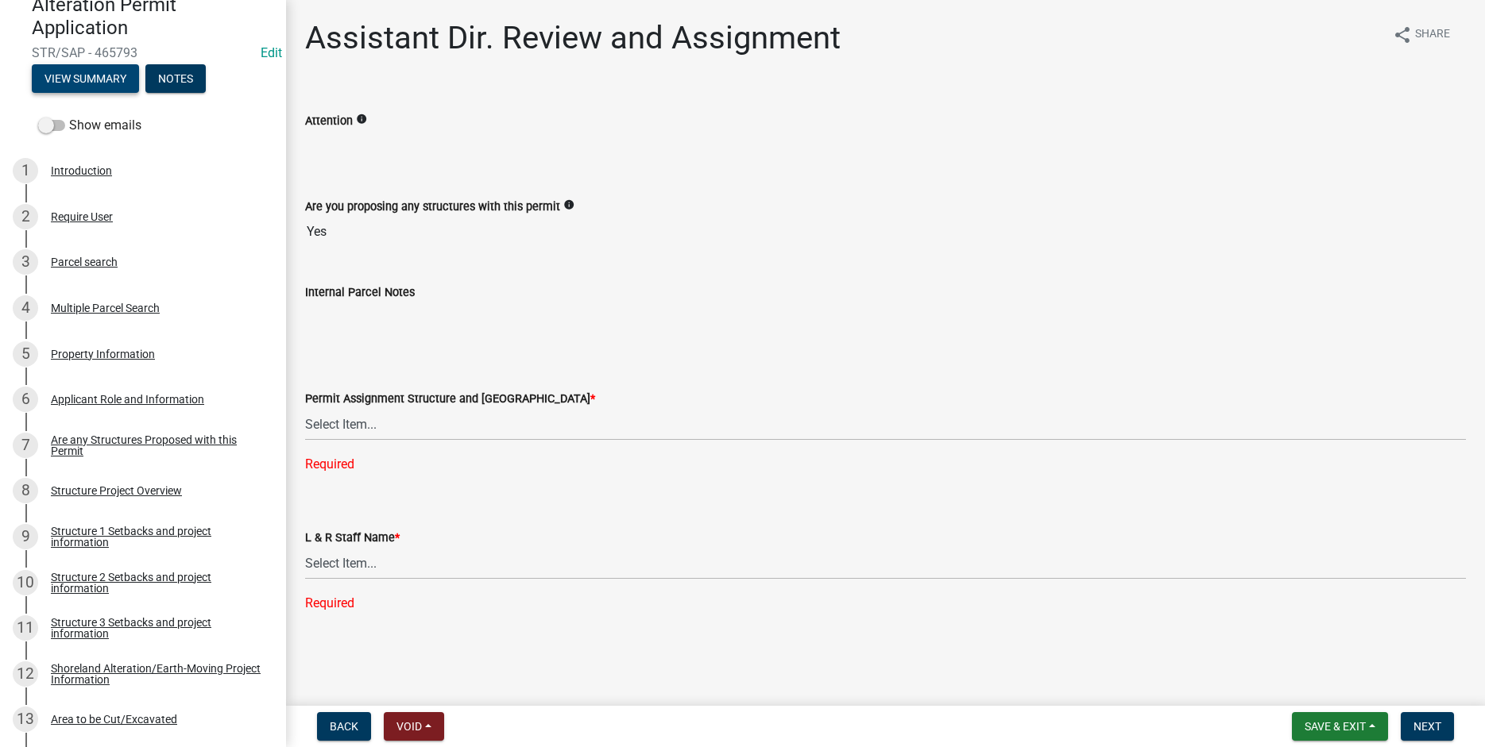
click at [68, 74] on button "View Summary" at bounding box center [85, 78] width 107 height 29
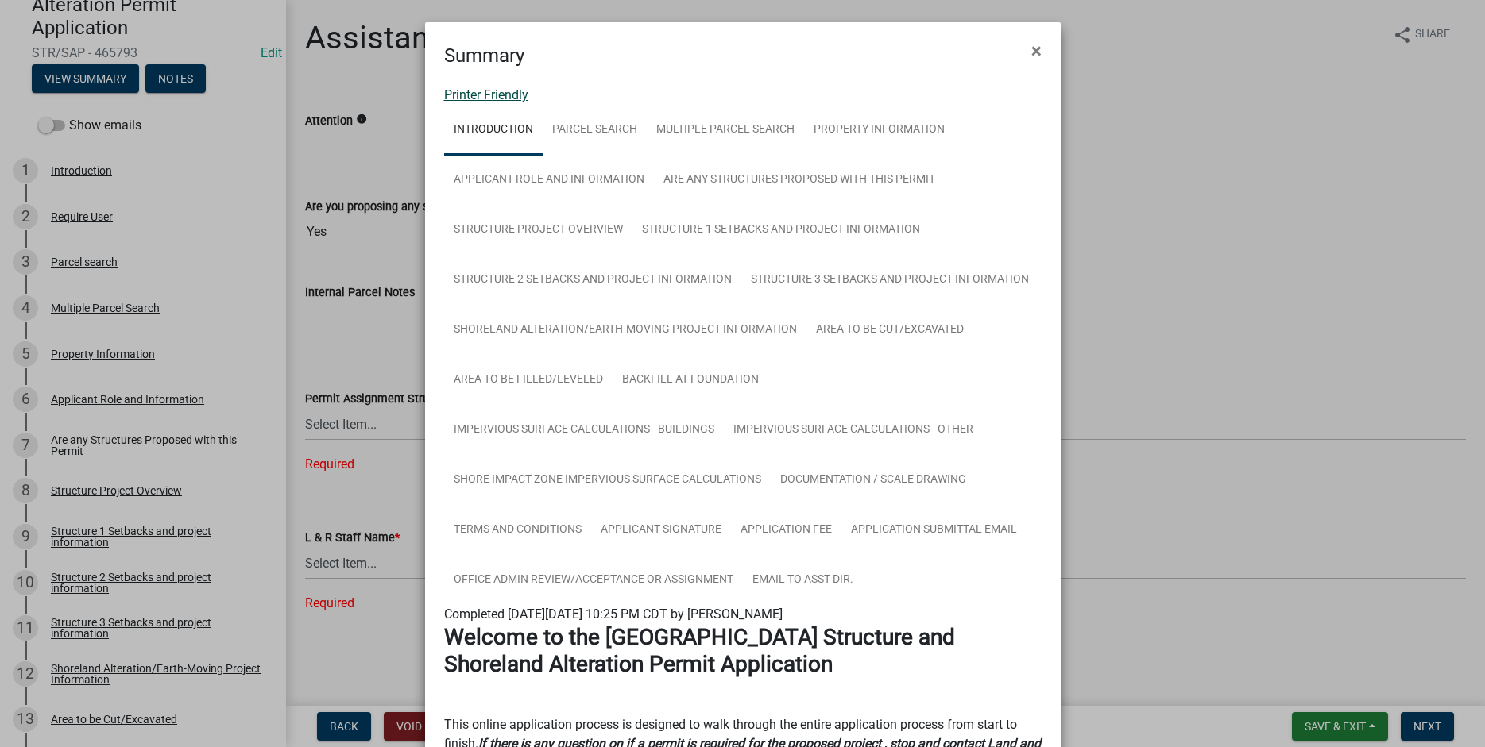
click at [466, 96] on link "Printer Friendly" at bounding box center [486, 94] width 84 height 15
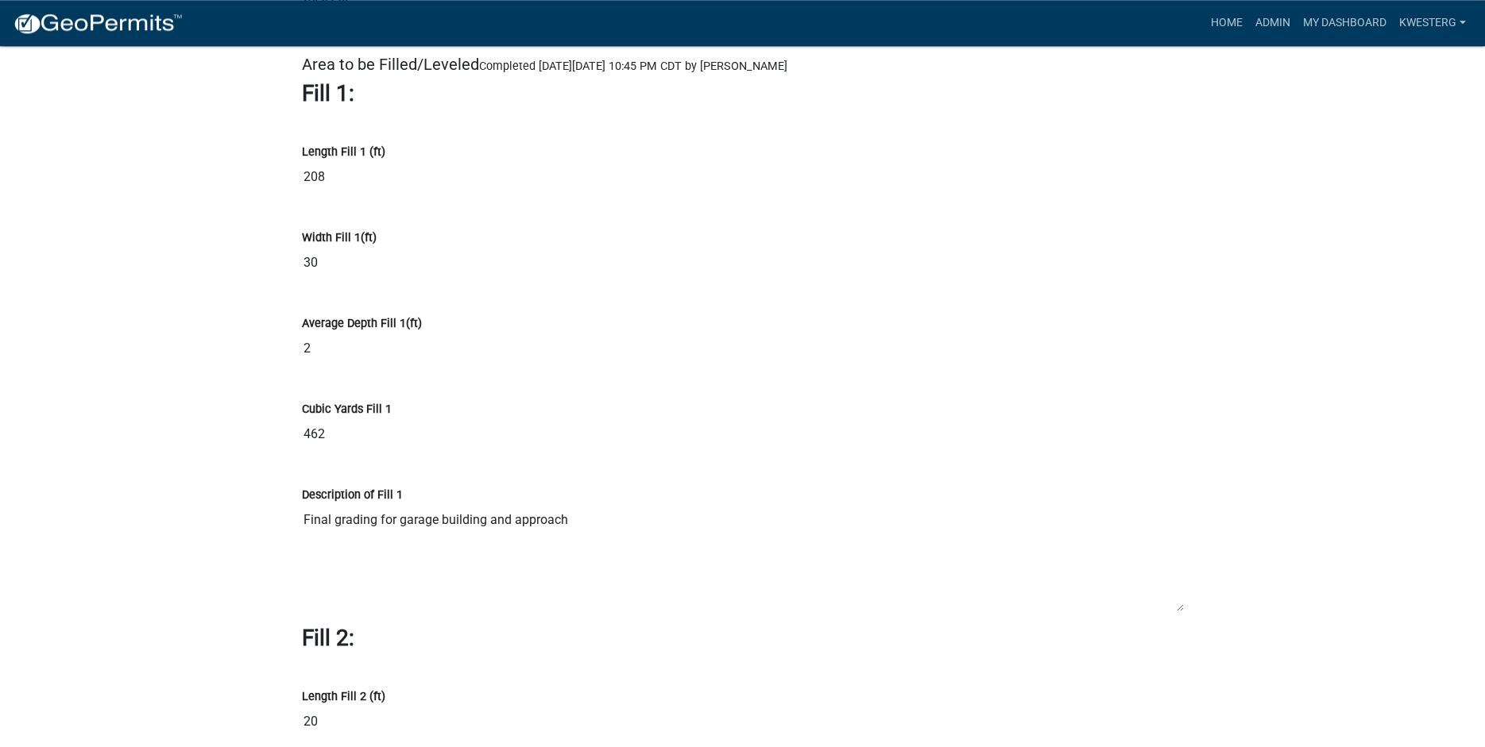
scroll to position [12762, 0]
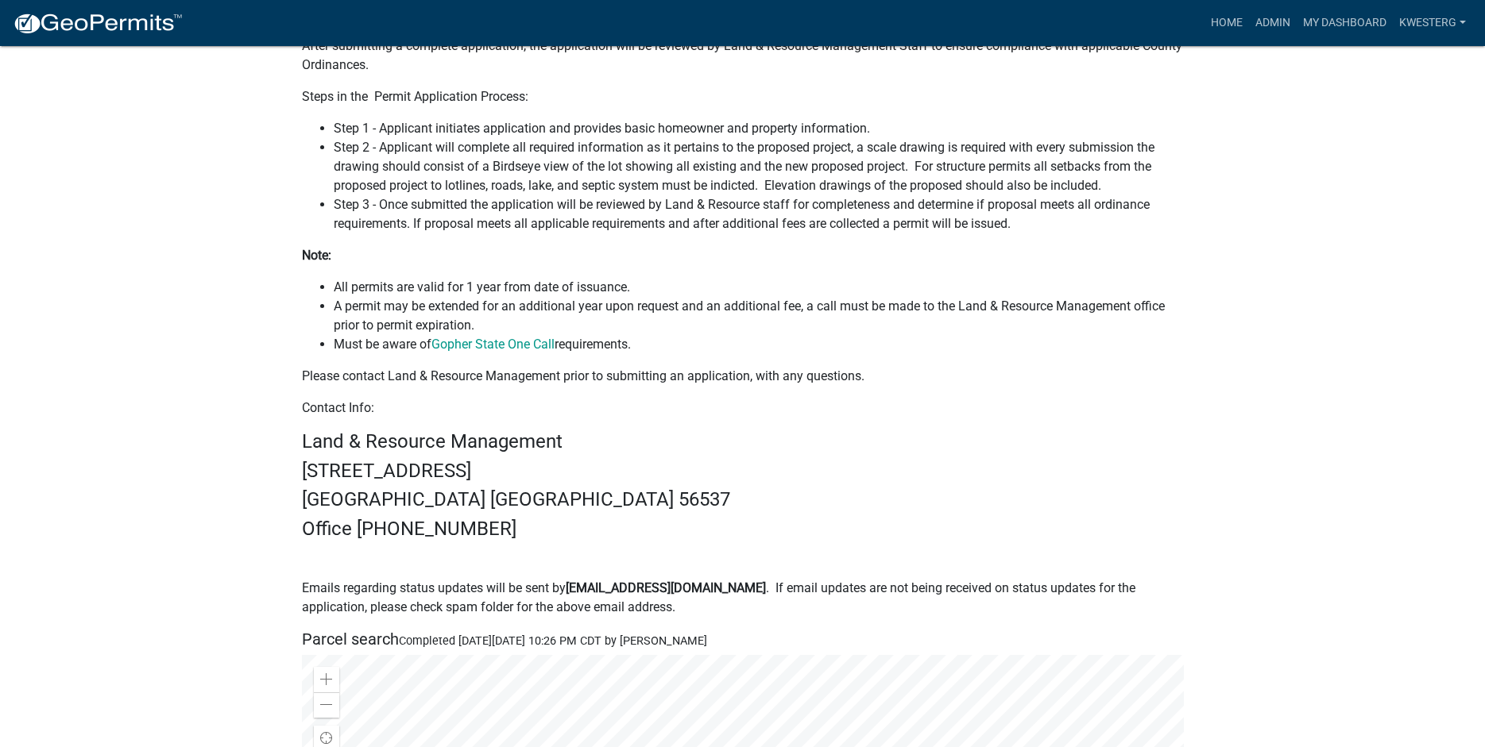
scroll to position [503, 0]
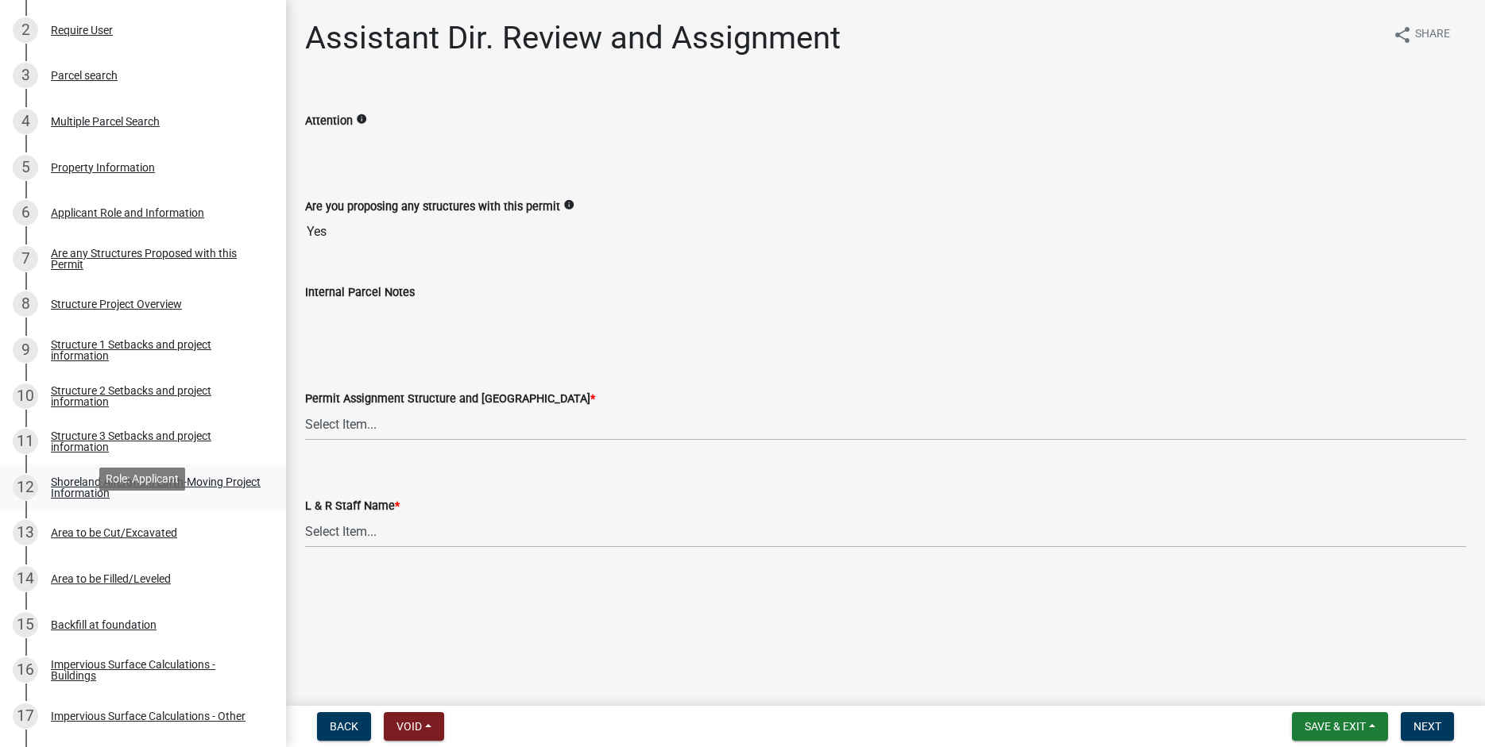
scroll to position [405, 0]
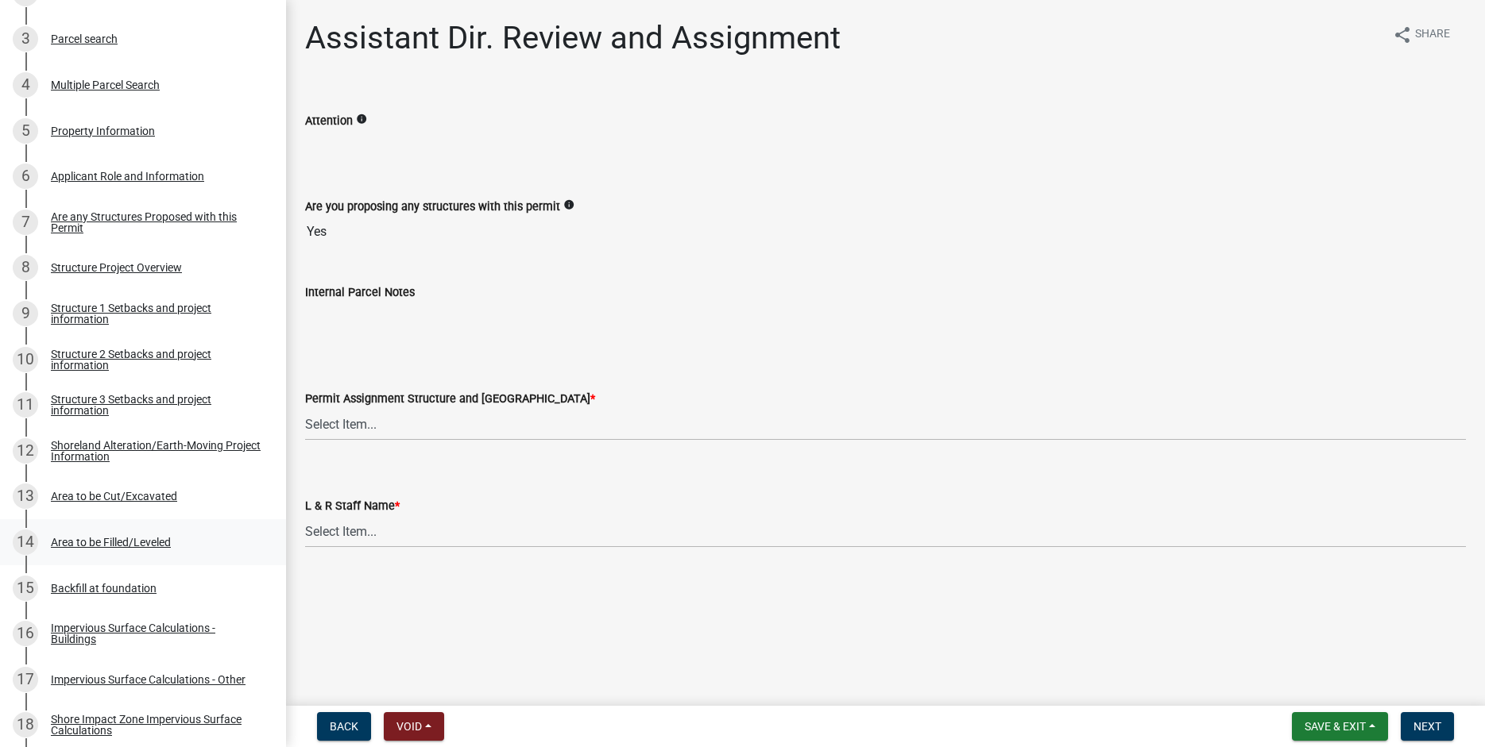
click at [115, 537] on div "Area to be Filled/Leveled" at bounding box center [111, 542] width 120 height 11
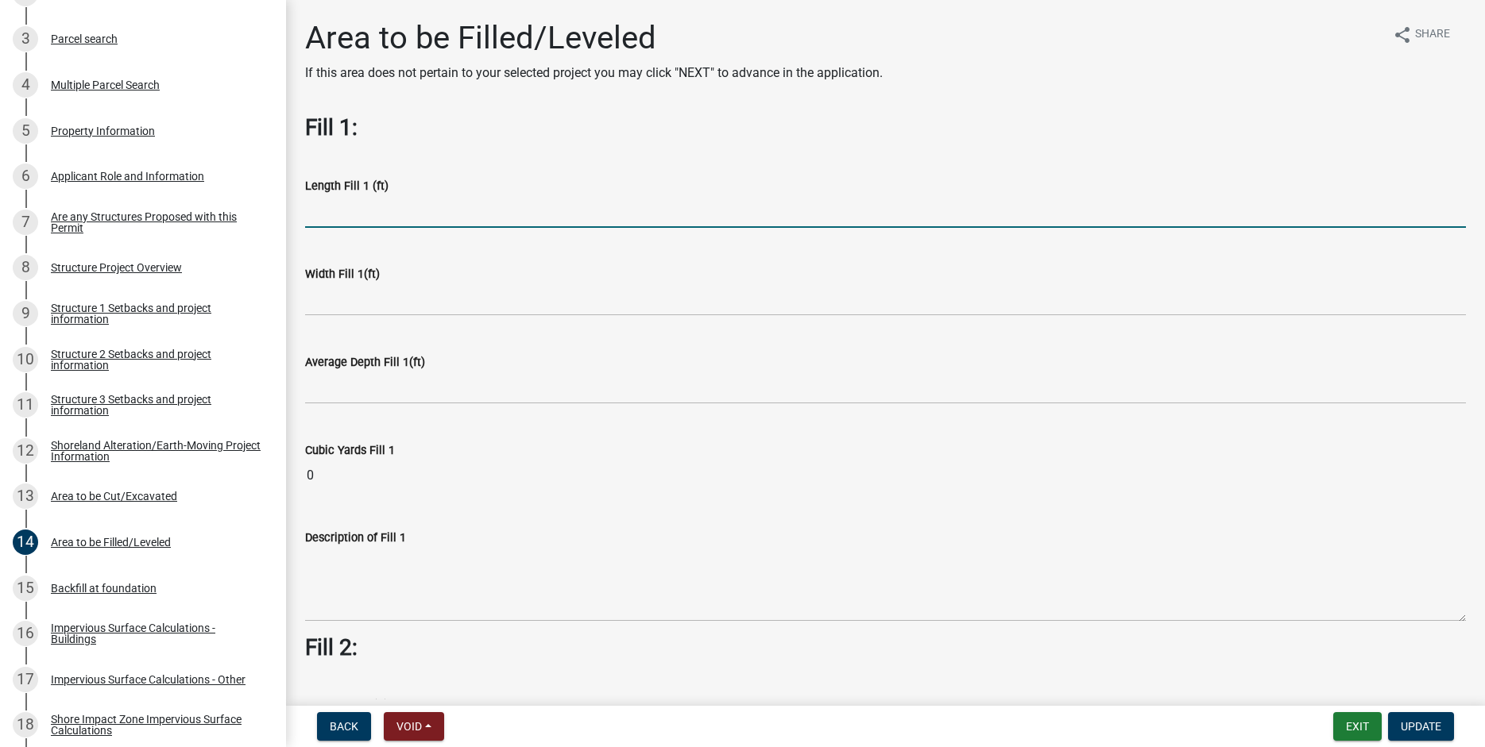
click at [353, 212] on input "text" at bounding box center [885, 211] width 1161 height 33
type input "300"
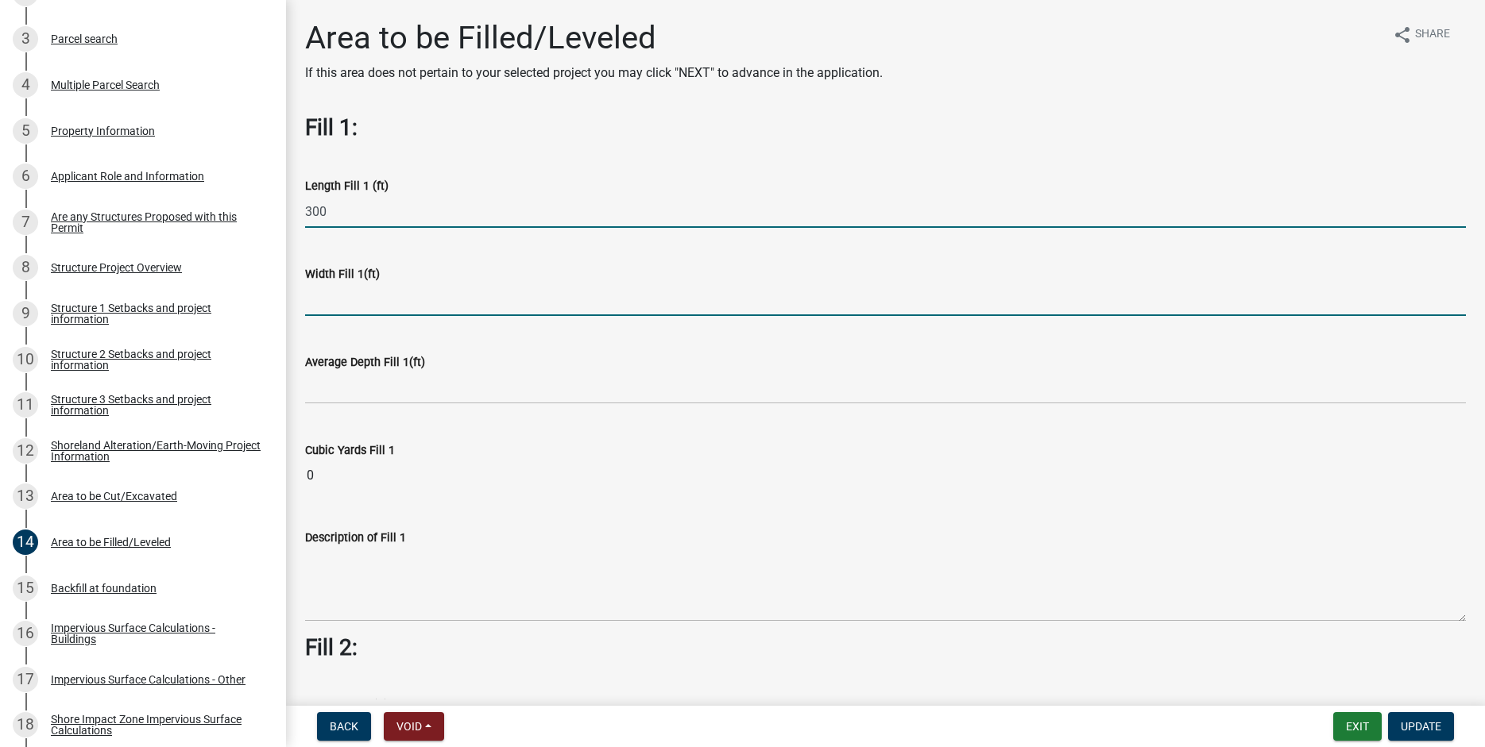
click at [339, 301] on input "text" at bounding box center [885, 300] width 1161 height 33
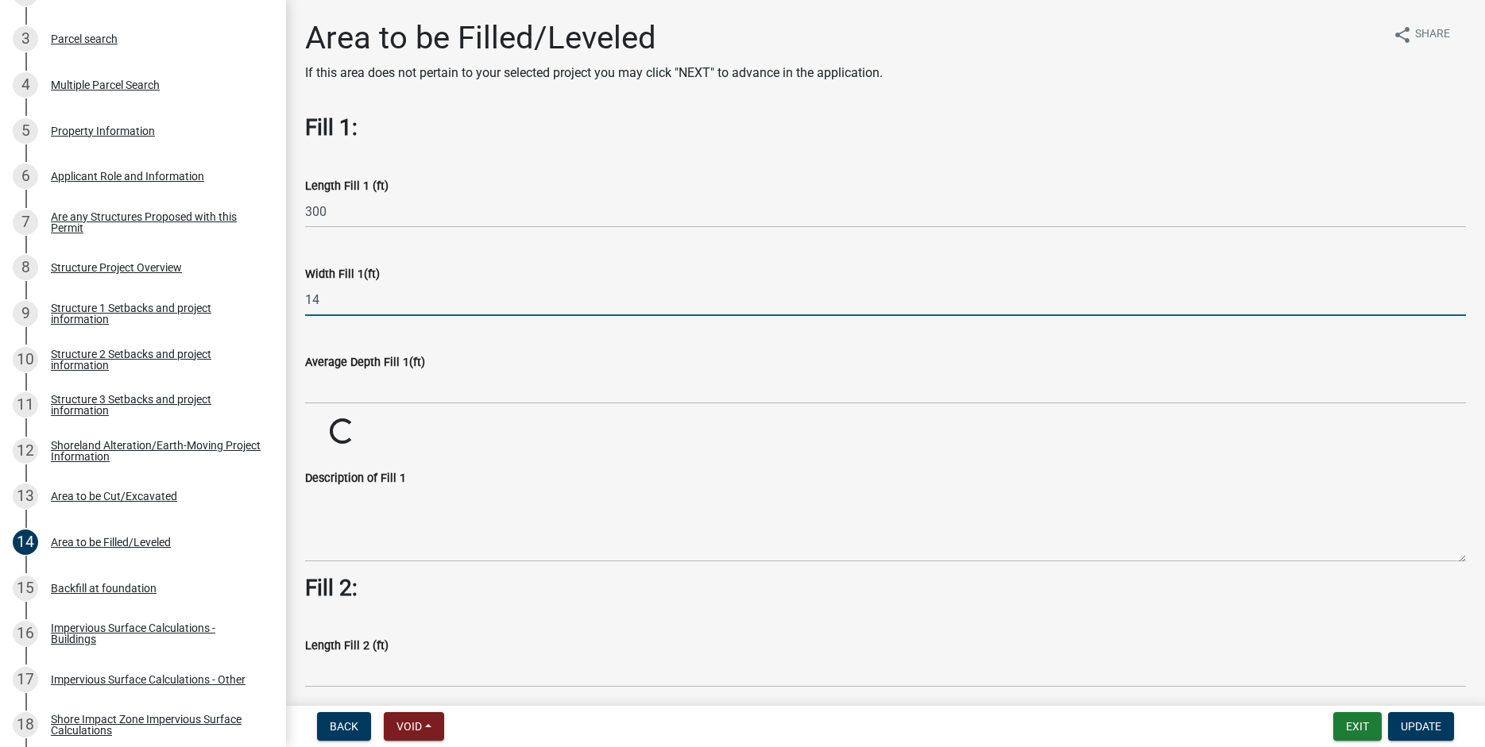
type input "14"
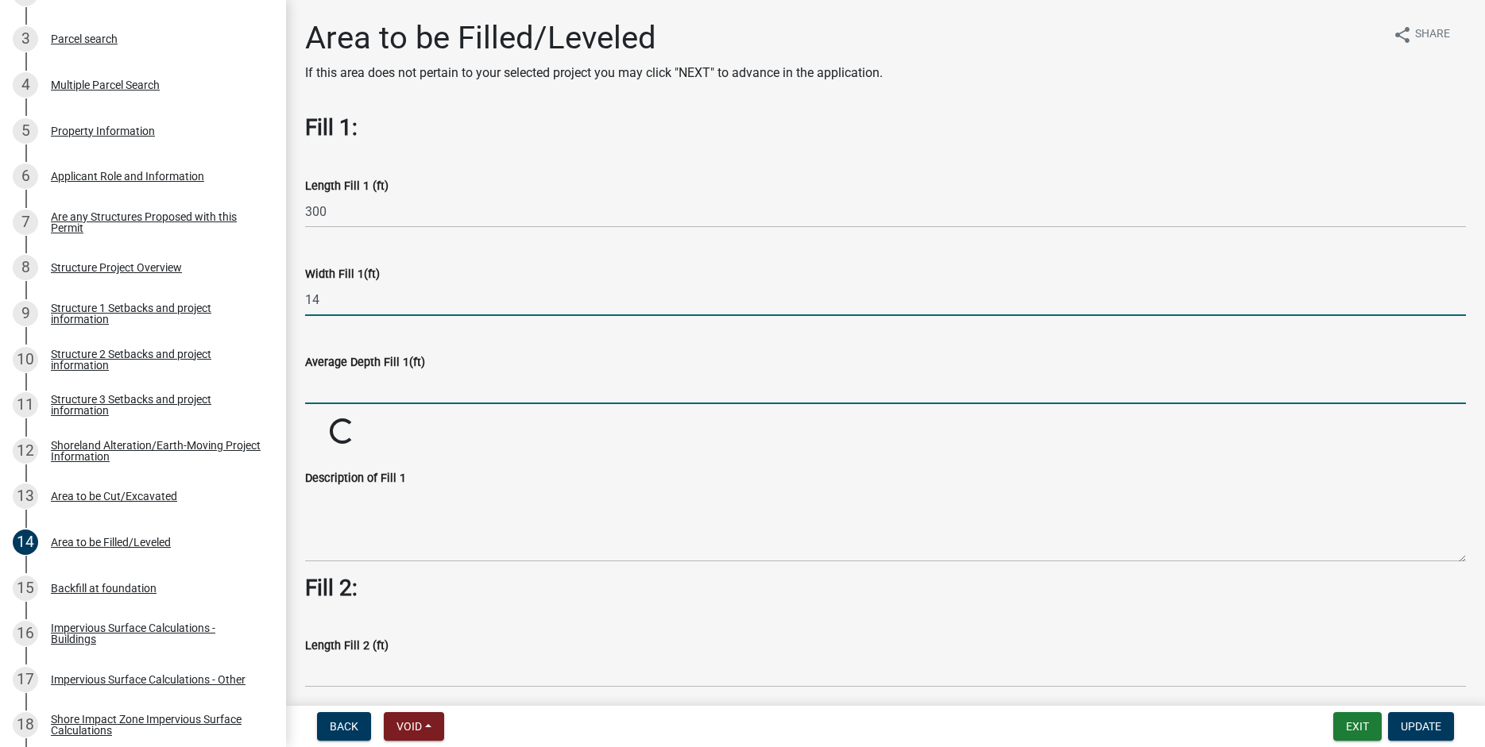
click at [369, 391] on input "text" at bounding box center [885, 388] width 1161 height 33
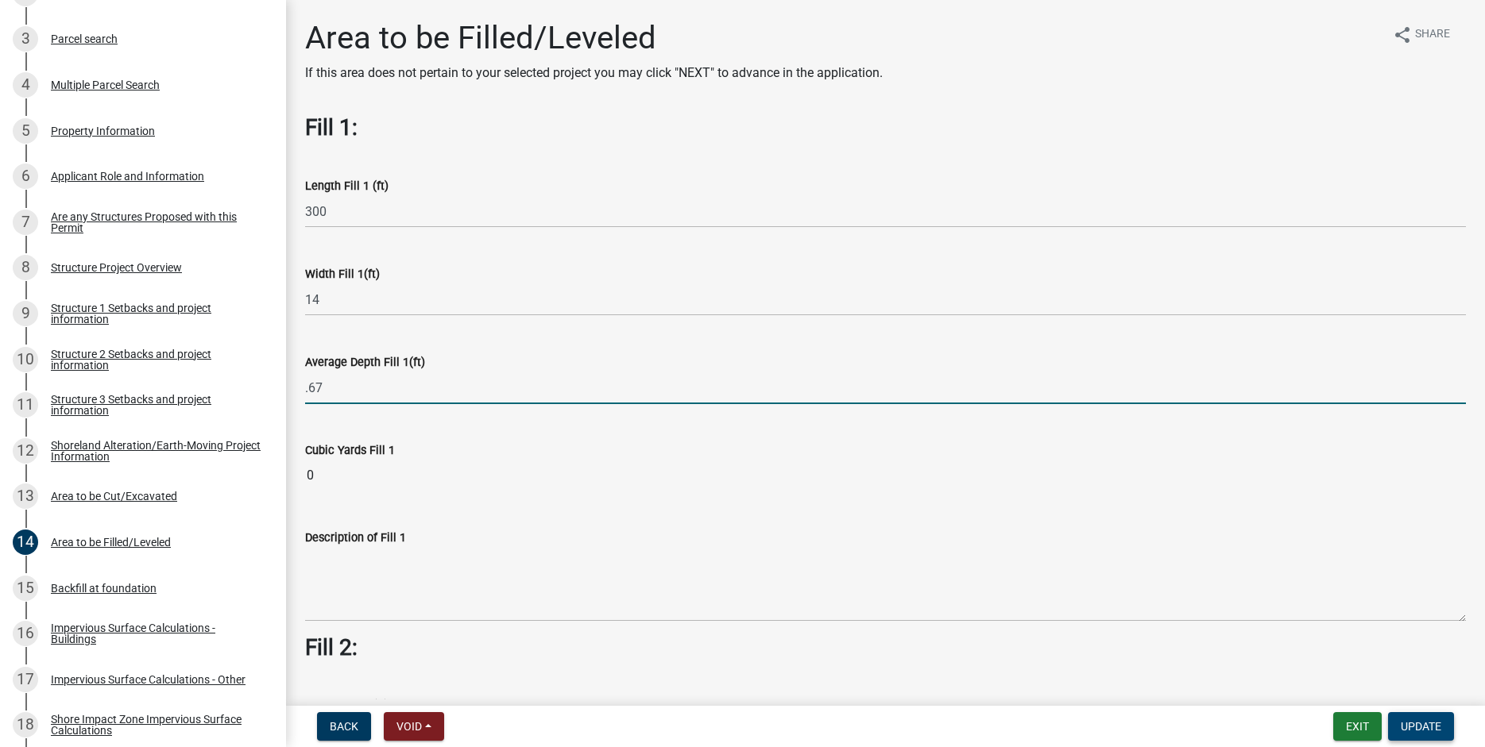
type input "0.67"
click at [1427, 729] on span "Update" at bounding box center [1420, 726] width 41 height 13
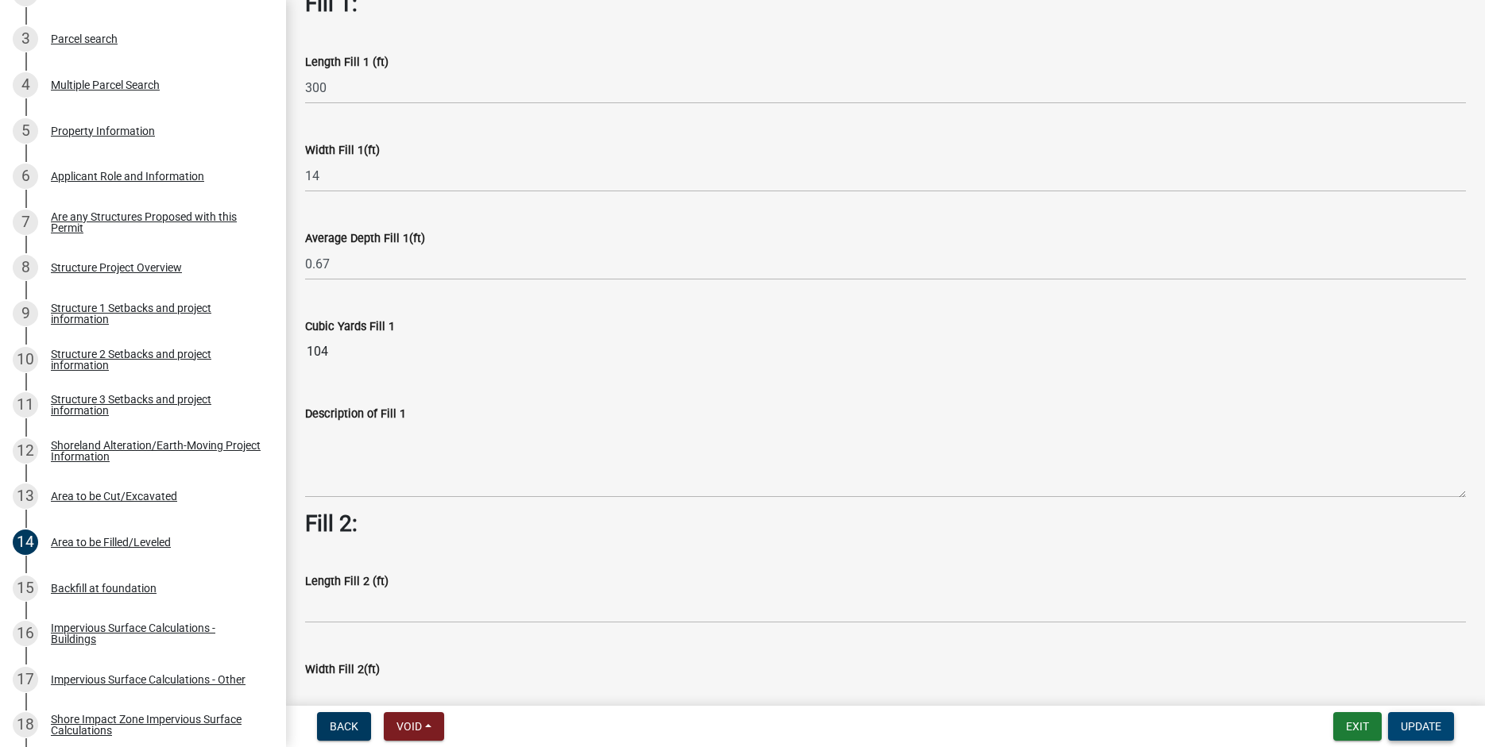
scroll to position [136, 0]
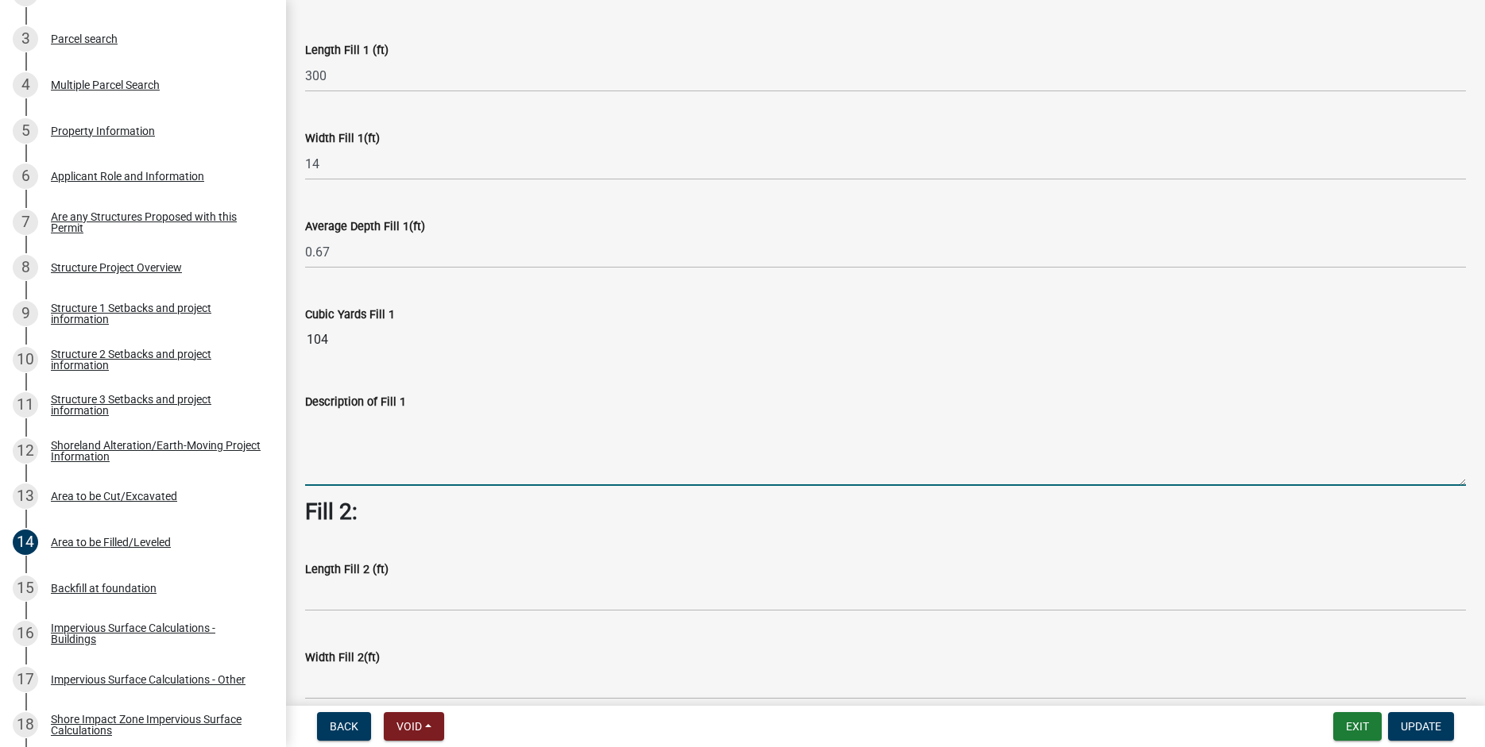
click at [320, 431] on textarea "Description of Fill 1" at bounding box center [885, 448] width 1161 height 75
type textarea "Raise access road to septic area."
click at [1427, 732] on span "Update" at bounding box center [1420, 726] width 41 height 13
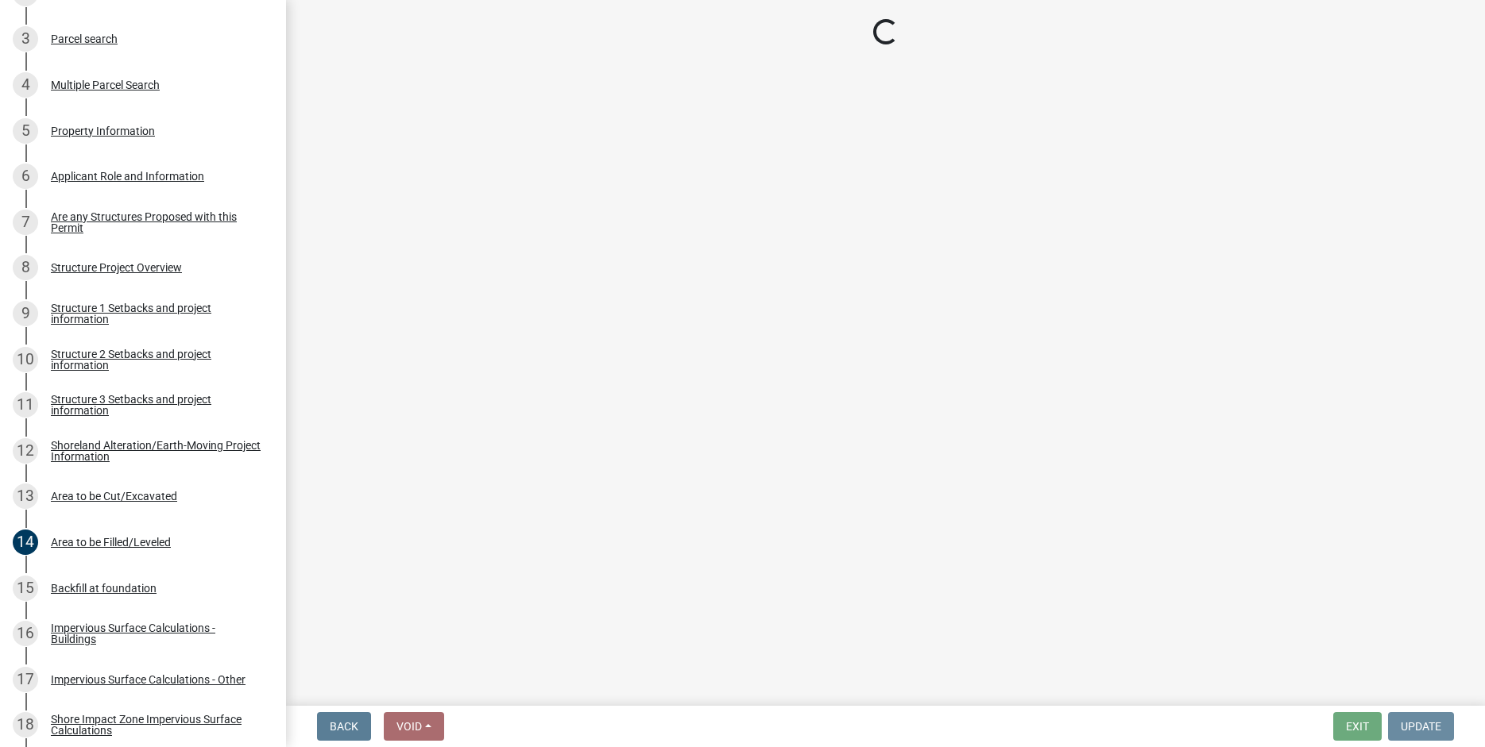
scroll to position [0, 0]
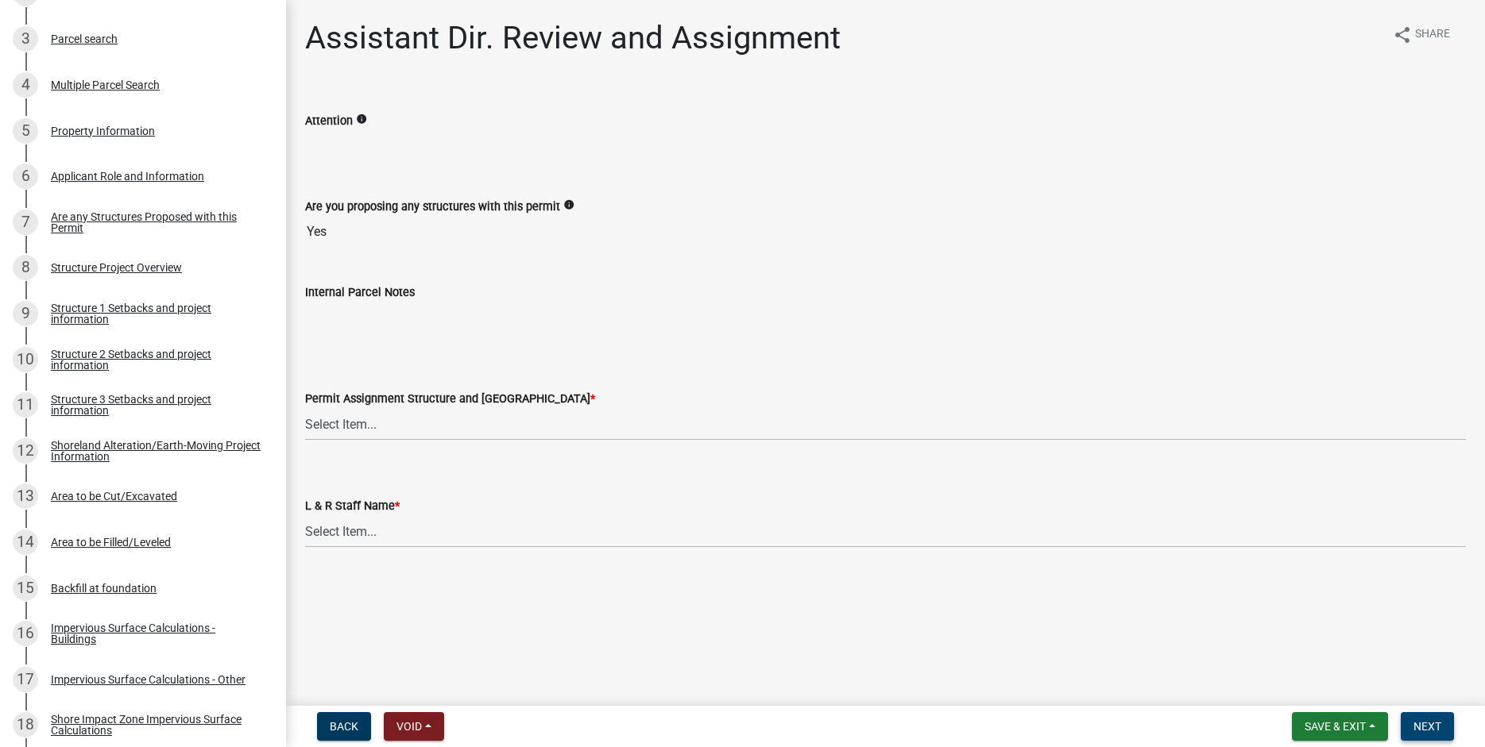
click at [1435, 735] on button "Next" at bounding box center [1426, 727] width 53 height 29
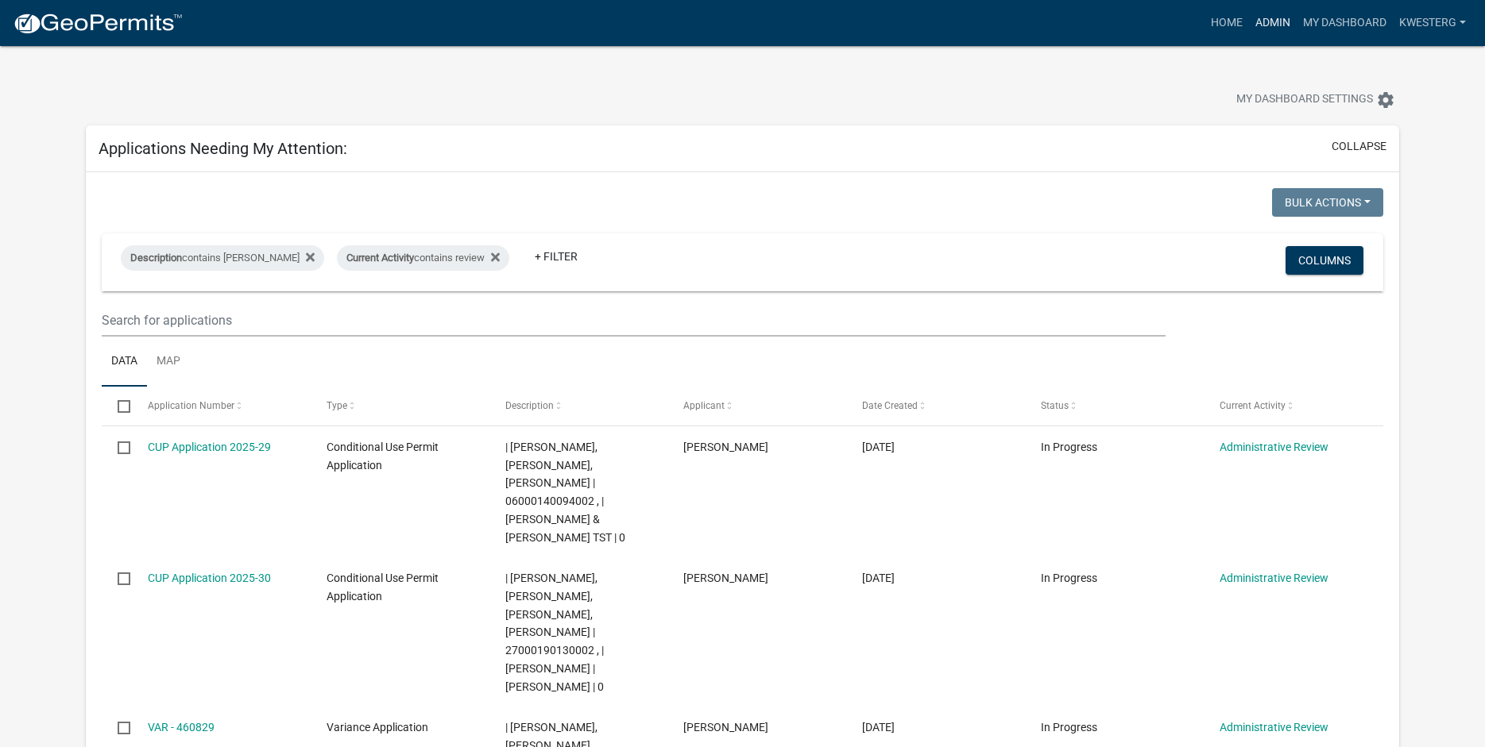
click at [1273, 23] on link "Admin" at bounding box center [1273, 23] width 48 height 30
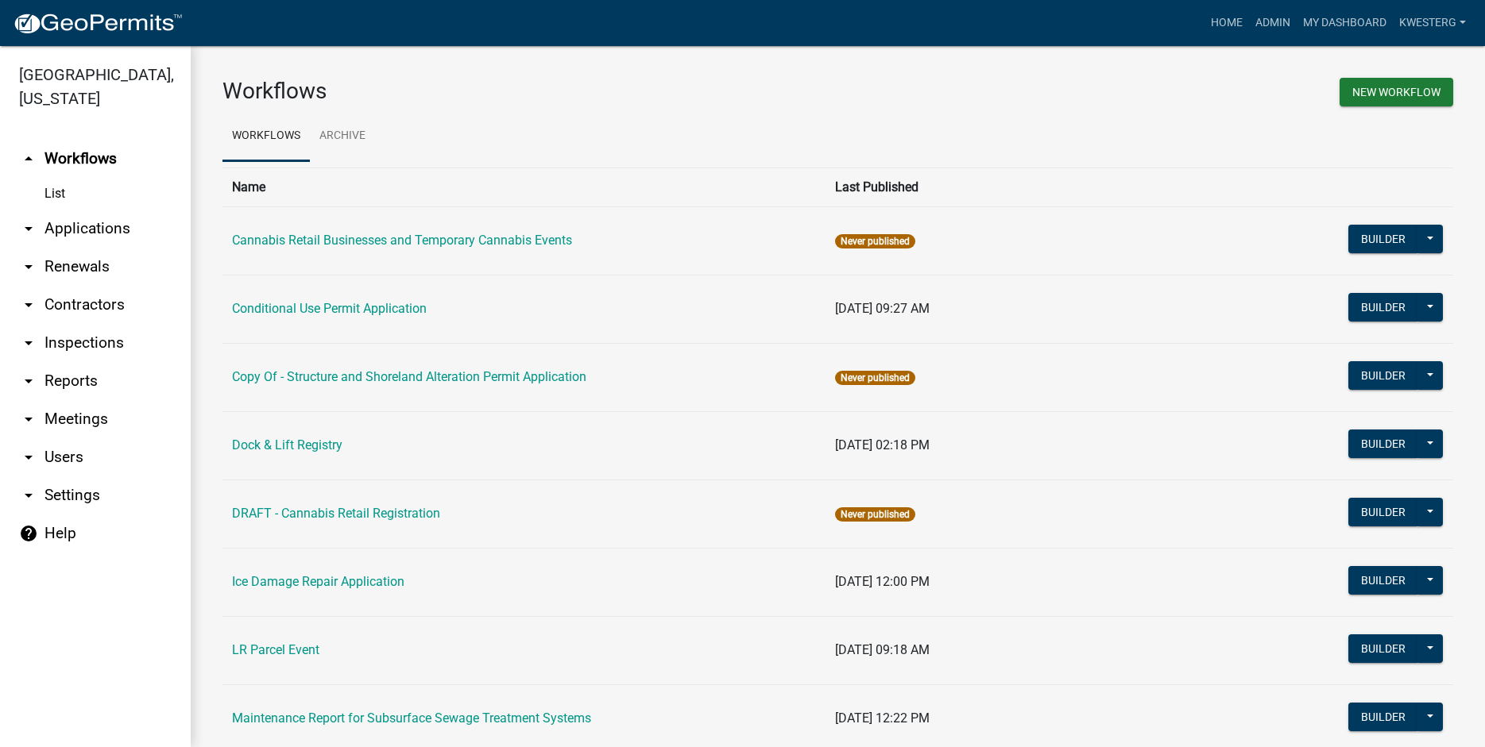
click at [75, 230] on link "arrow_drop_down Applications" at bounding box center [95, 229] width 191 height 38
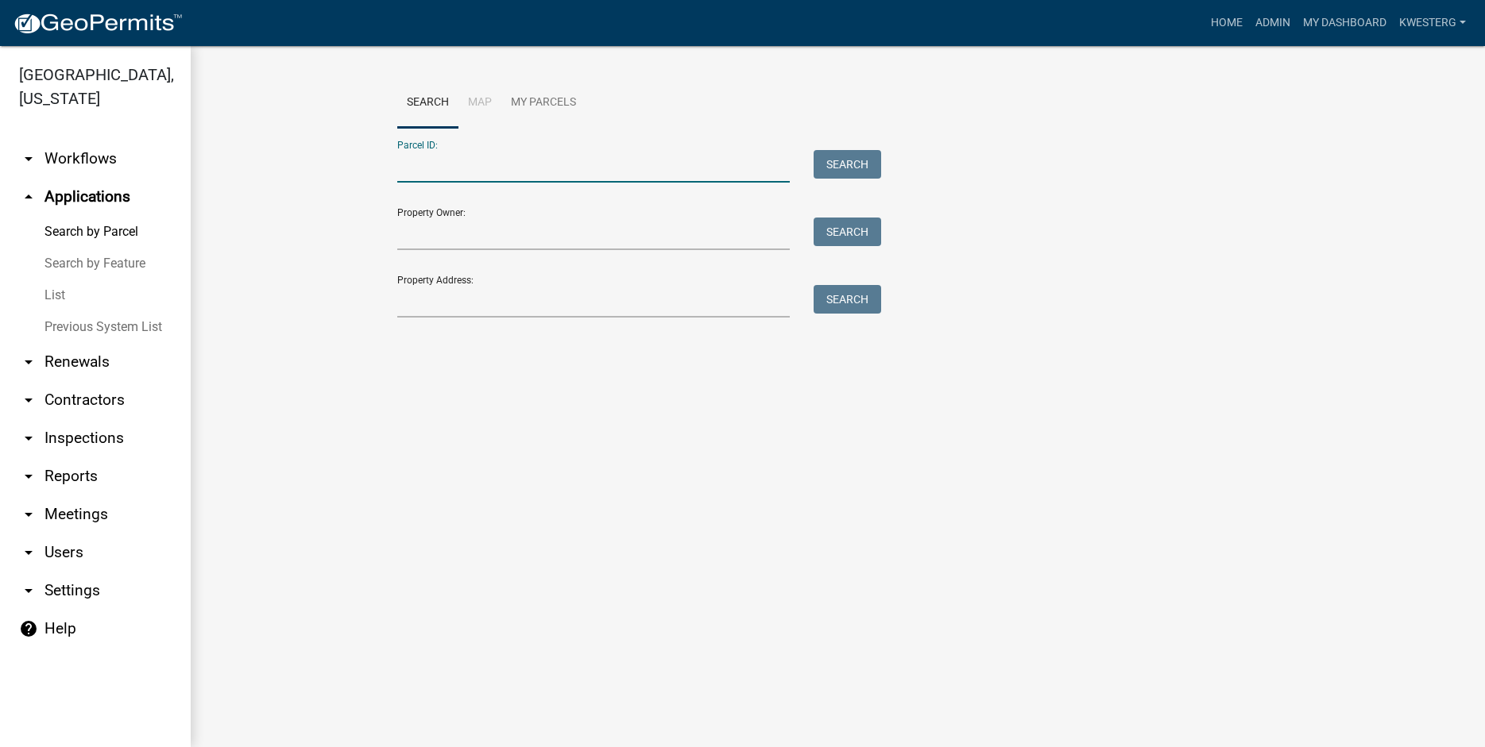
click at [411, 162] on input "Parcel ID:" at bounding box center [593, 166] width 393 height 33
click at [420, 242] on input "Property Owner:" at bounding box center [593, 234] width 393 height 33
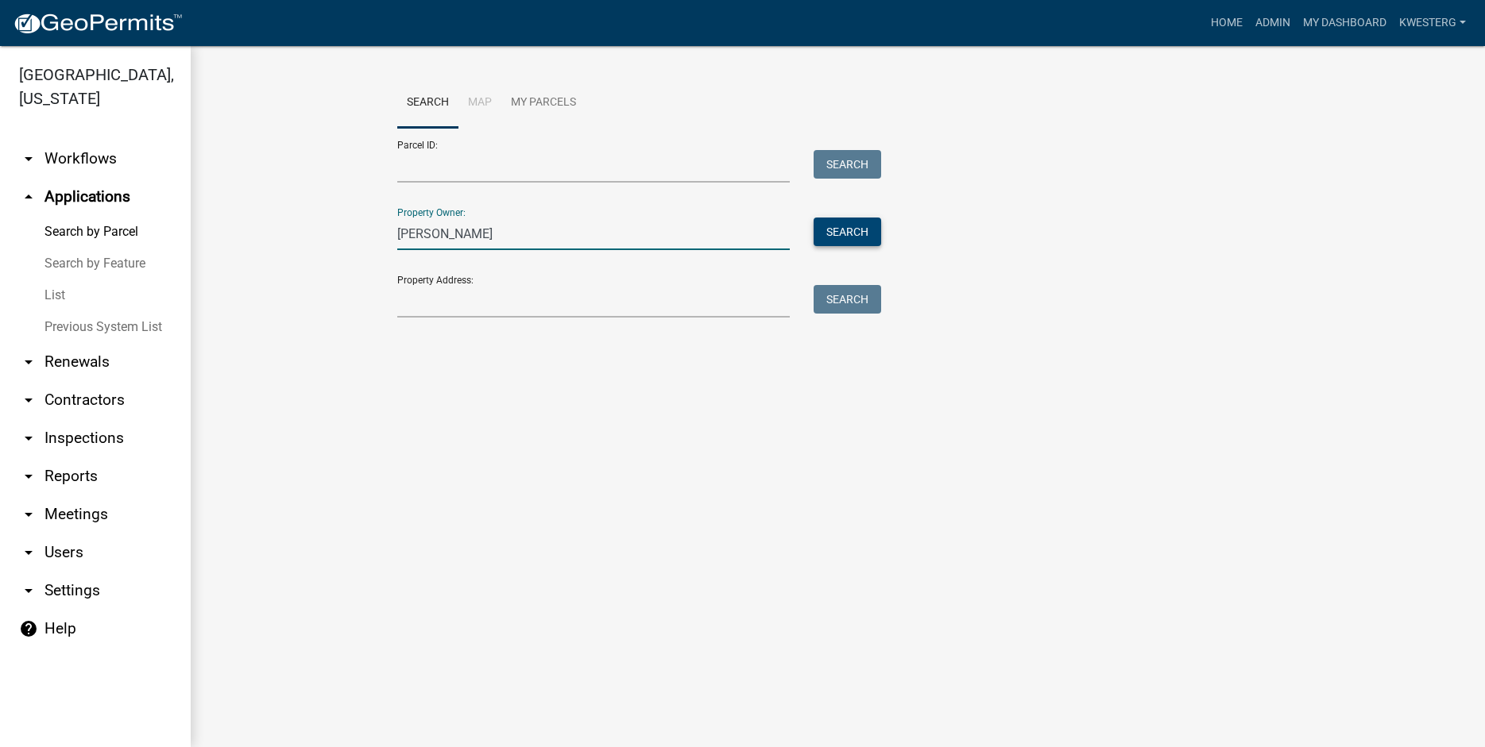
type input "lindquist"
click at [839, 238] on button "Search" at bounding box center [847, 232] width 68 height 29
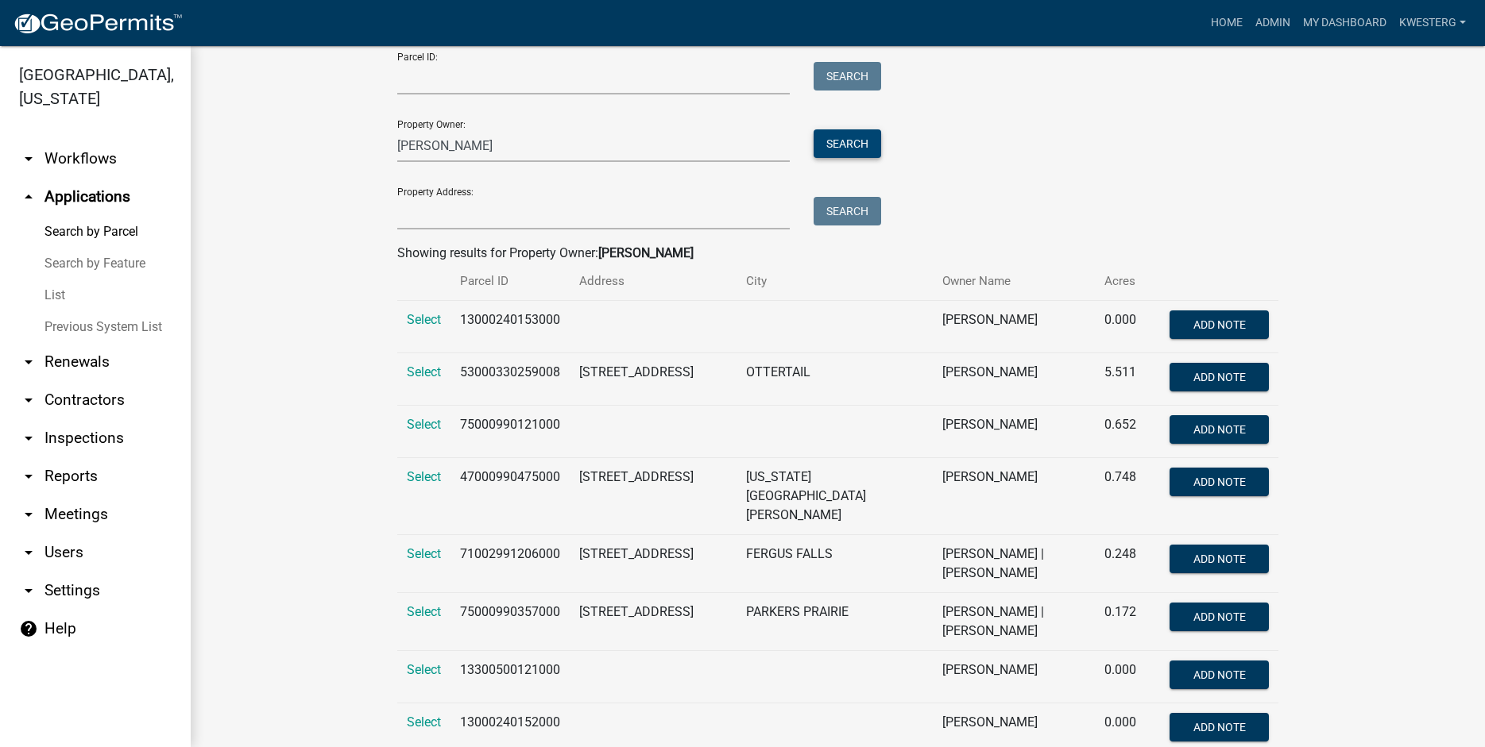
scroll to position [114, 0]
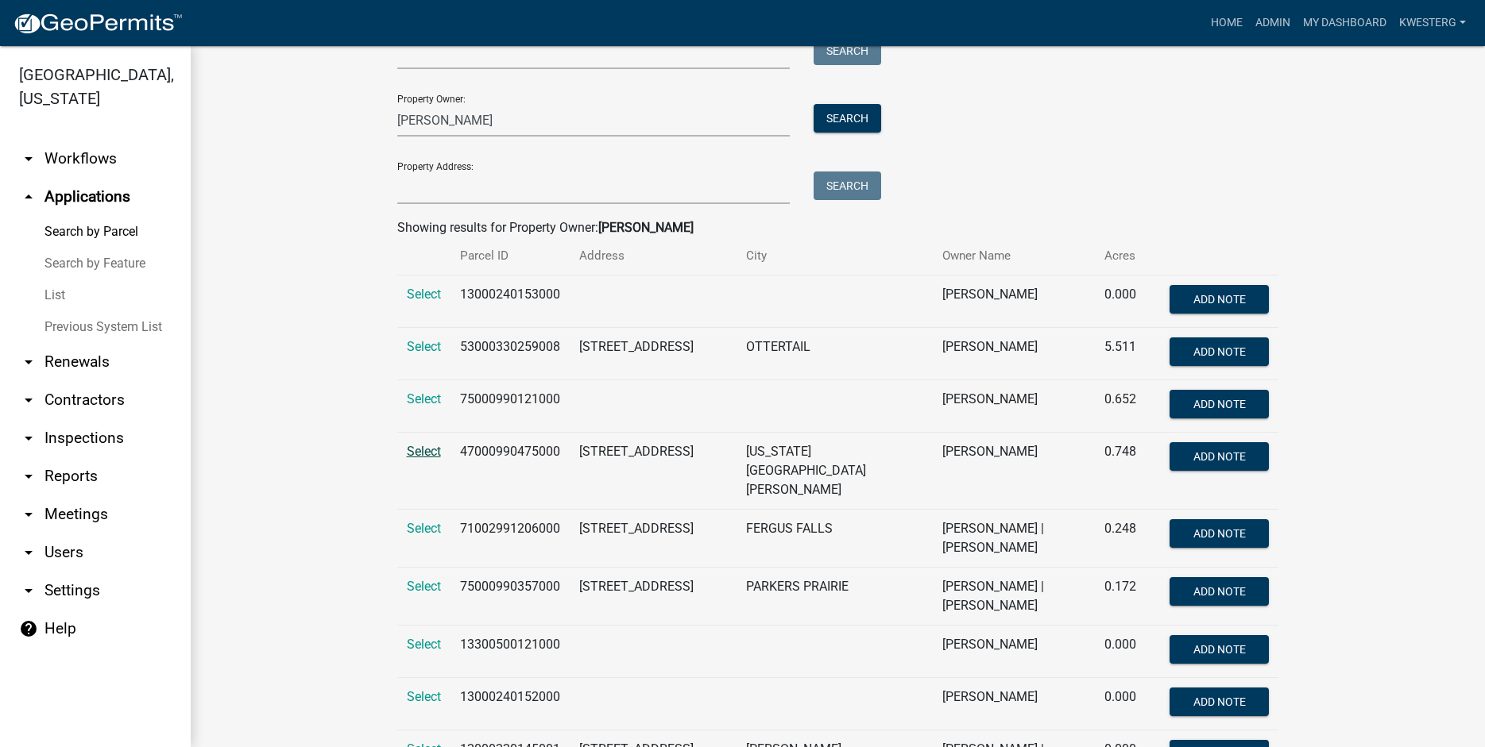
click at [408, 454] on span "Select" at bounding box center [424, 451] width 34 height 15
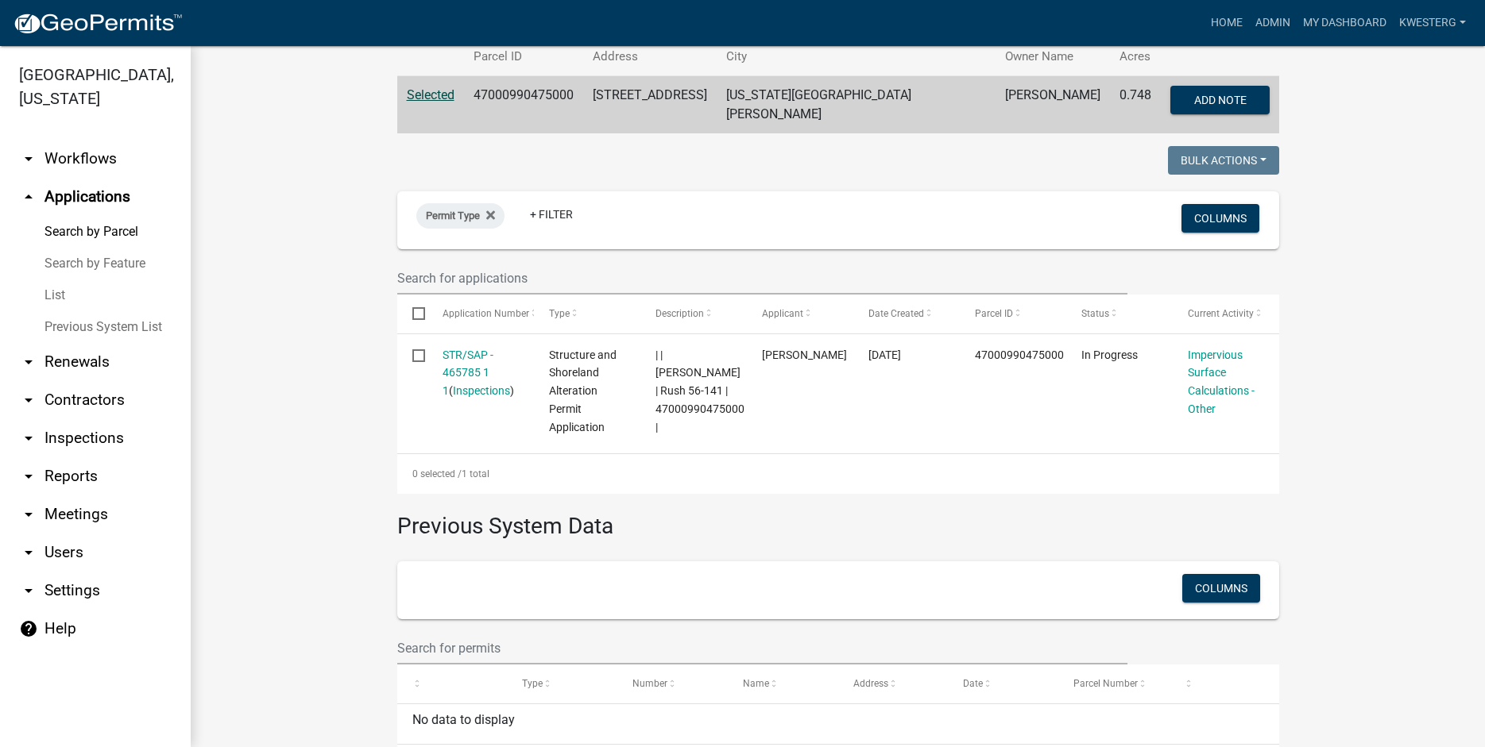
scroll to position [317, 0]
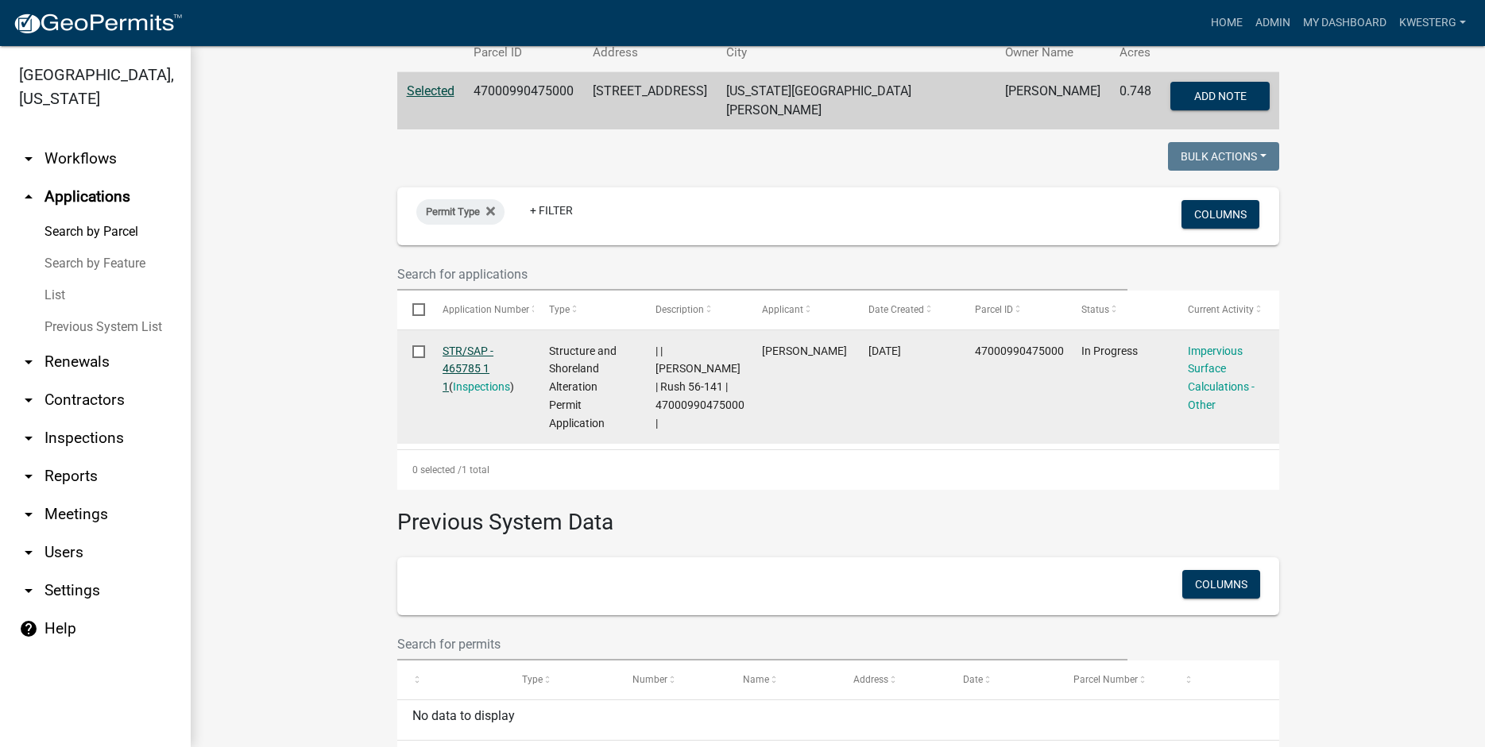
click at [462, 346] on link "STR/SAP - 465785 1 1" at bounding box center [467, 369] width 51 height 49
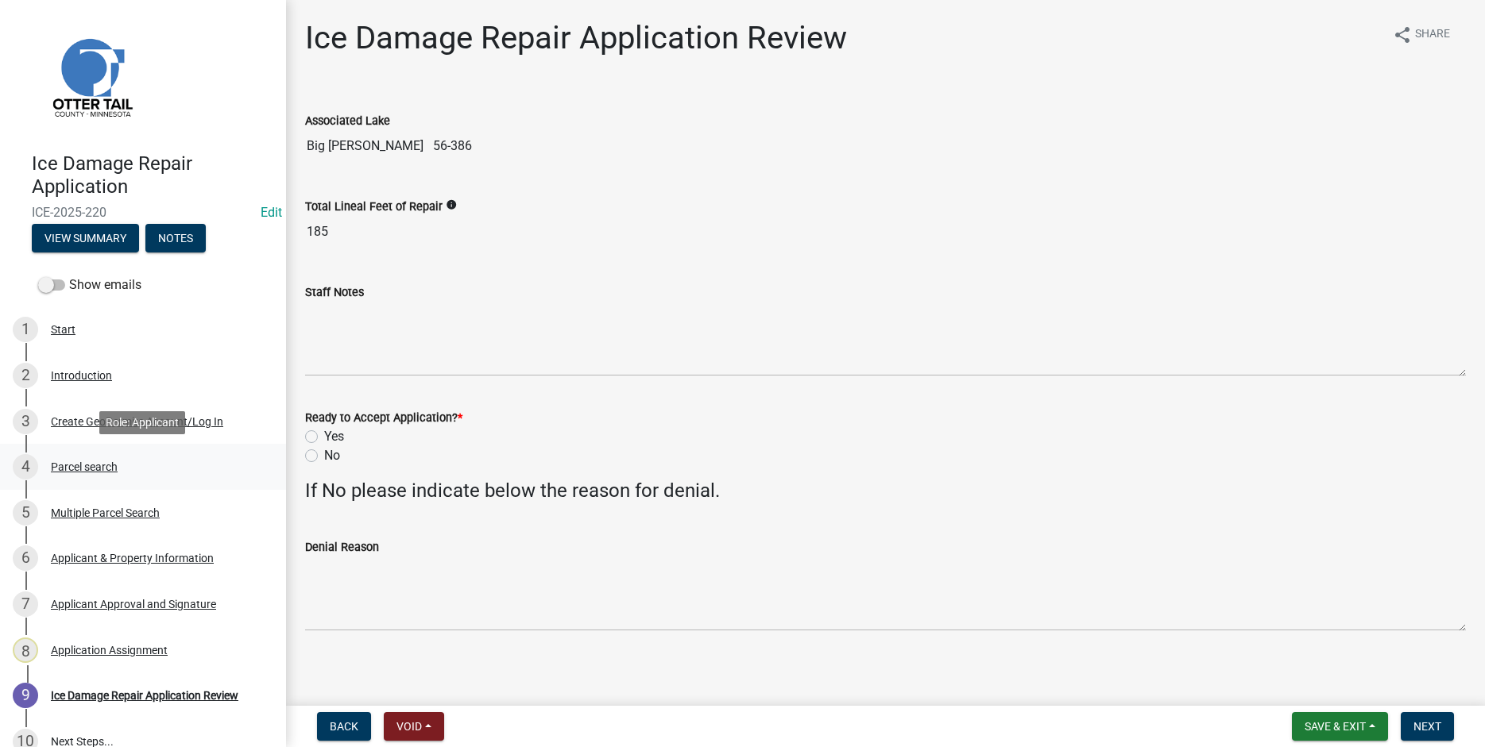
click at [70, 467] on div "Parcel search" at bounding box center [84, 467] width 67 height 11
click at [324, 440] on label "Yes" at bounding box center [334, 436] width 20 height 19
click at [324, 438] on input "Yes" at bounding box center [329, 432] width 10 height 10
radio input "true"
click at [1431, 736] on button "Next" at bounding box center [1426, 727] width 53 height 29
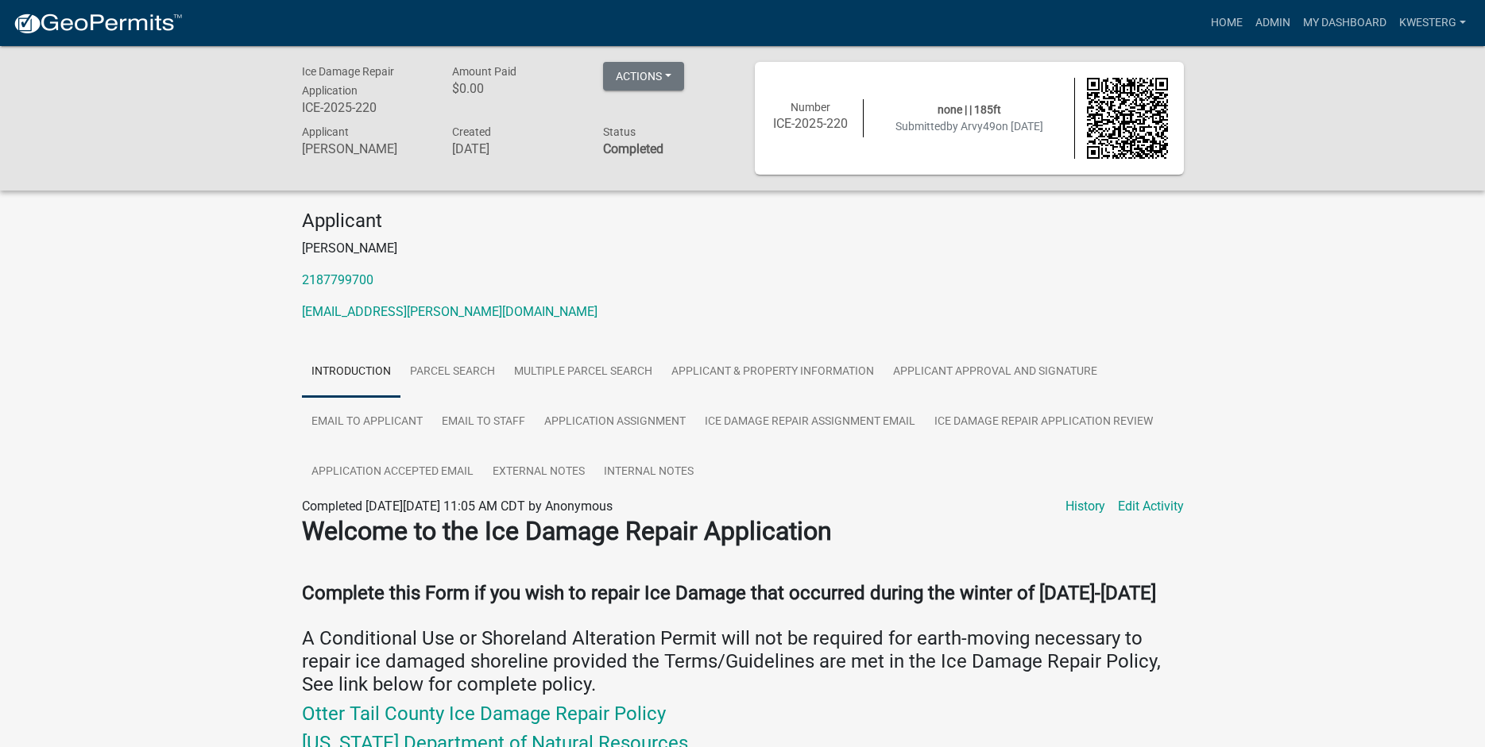
scroll to position [133, 0]
